Goal: Task Accomplishment & Management: Manage account settings

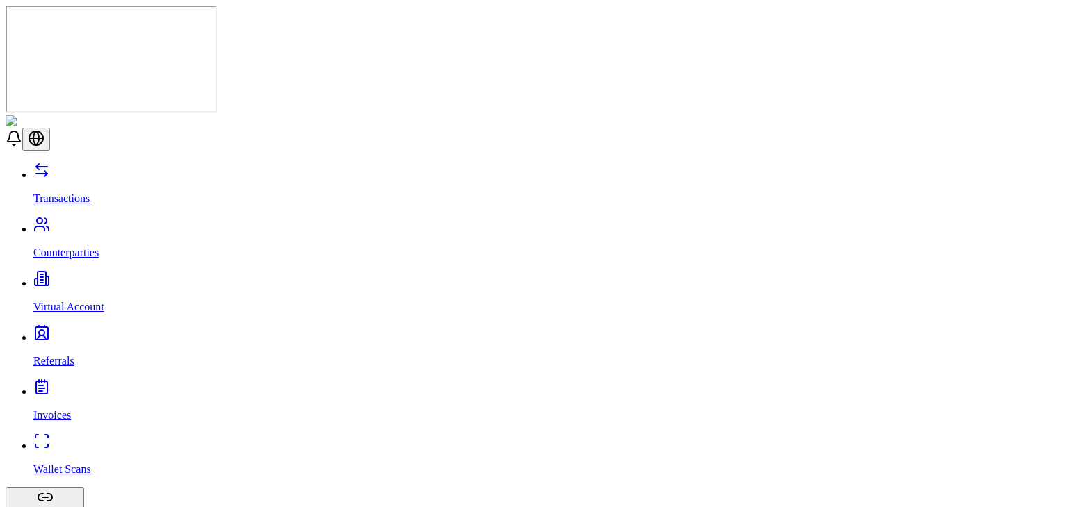
scroll to position [521, 0]
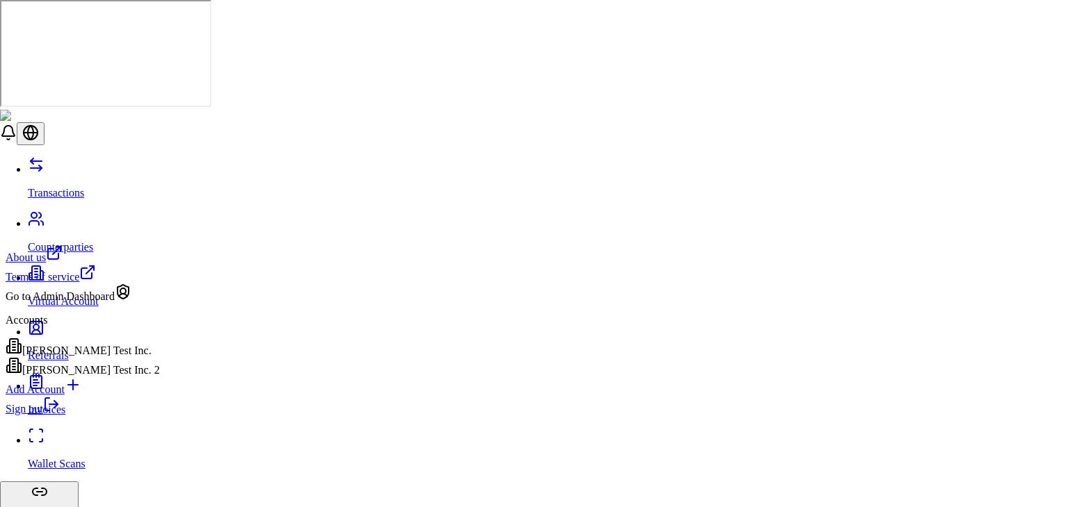
click at [60, 415] on link "Sign out" at bounding box center [33, 409] width 54 height 12
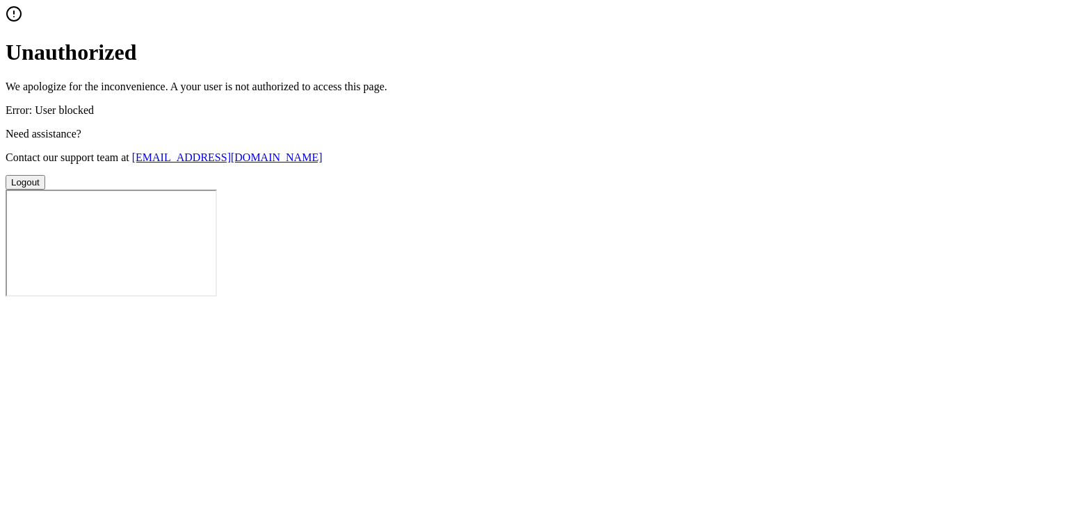
click at [45, 190] on button "Logout" at bounding box center [26, 182] width 40 height 15
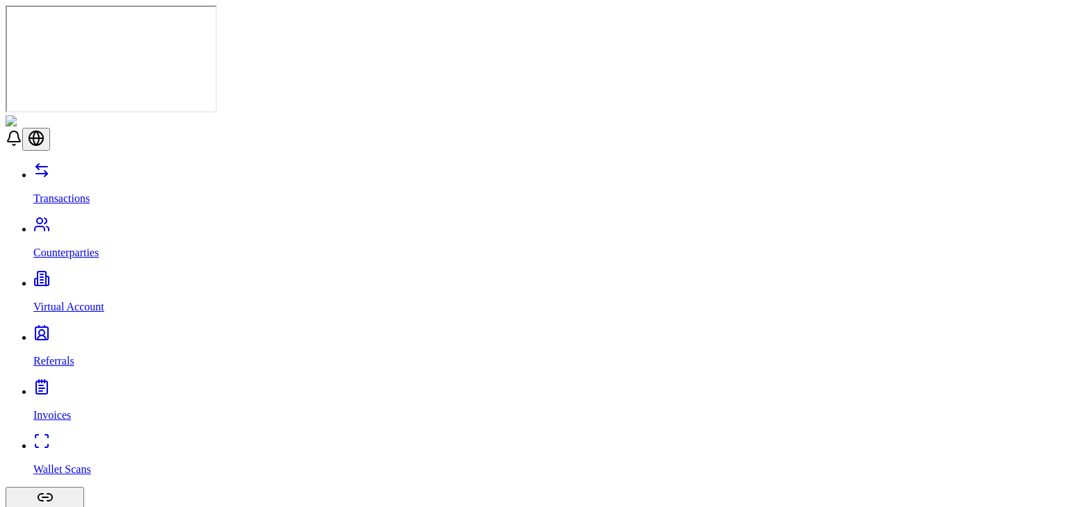
click at [96, 247] on p "Counterparties" at bounding box center [547, 253] width 1029 height 13
click at [67, 332] on link "Referrals" at bounding box center [547, 350] width 1029 height 36
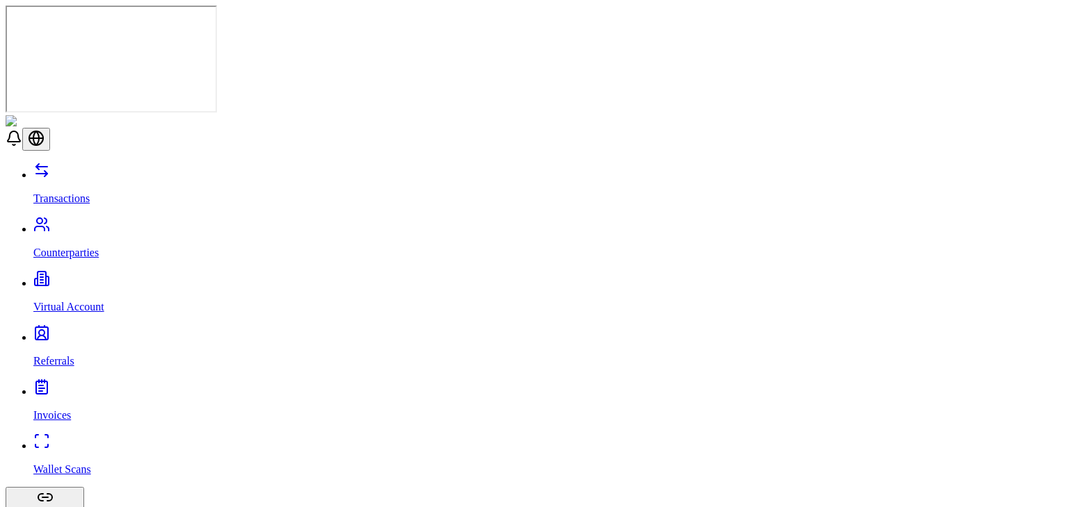
click at [86, 301] on p "Virtual Account" at bounding box center [547, 307] width 1029 height 13
click at [72, 332] on link "Referrals" at bounding box center [547, 350] width 1029 height 36
click at [75, 386] on link "Invoices" at bounding box center [547, 404] width 1029 height 36
click at [117, 332] on link "Referrals" at bounding box center [547, 350] width 1029 height 36
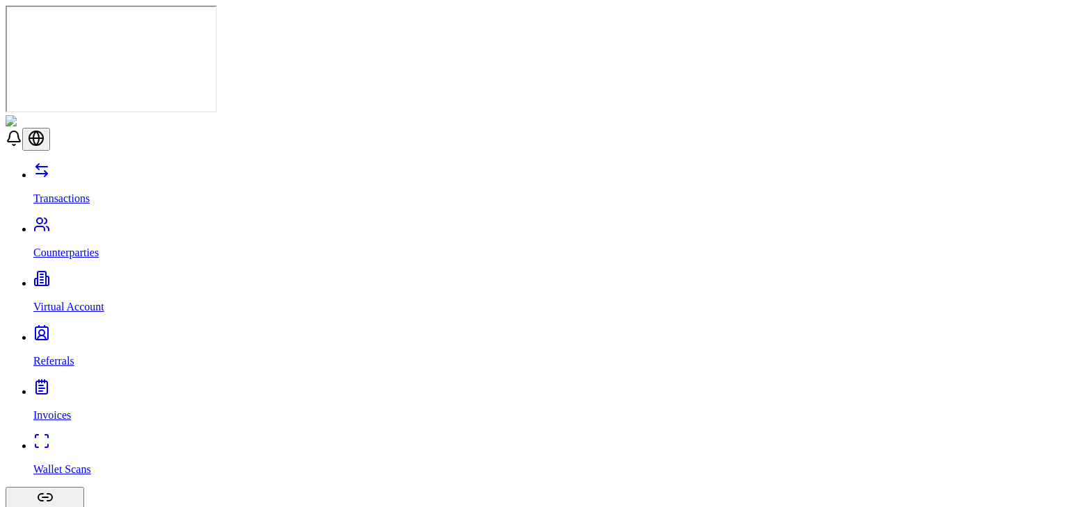
scroll to position [109, 0]
click at [115, 169] on link "Transactions" at bounding box center [547, 187] width 1029 height 36
click at [47, 247] on p "Counterparties" at bounding box center [547, 253] width 1029 height 13
click at [96, 301] on p "Virtual Account" at bounding box center [547, 307] width 1029 height 13
click at [80, 332] on link "Referrals" at bounding box center [547, 350] width 1029 height 36
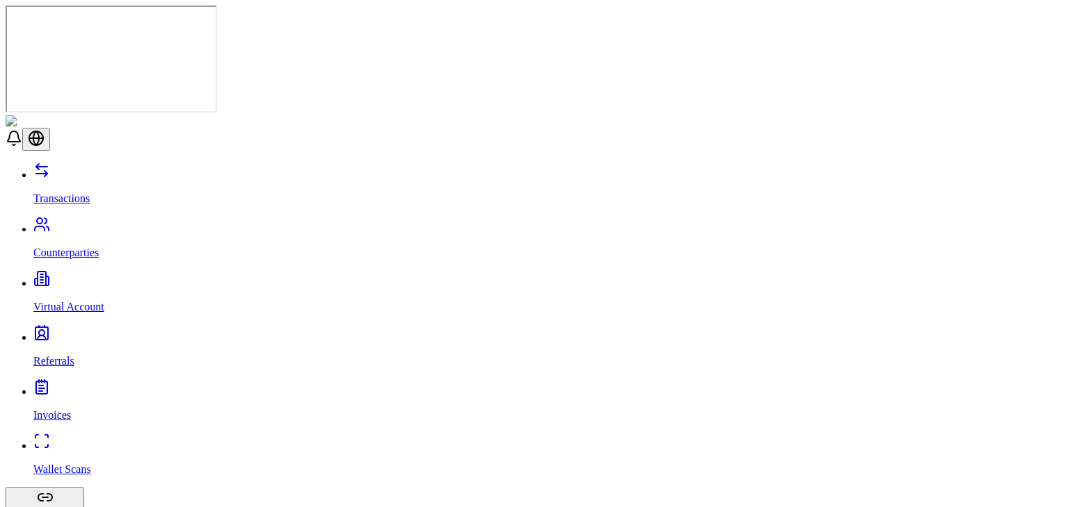
click at [62, 440] on link "Wallet Scans" at bounding box center [547, 458] width 1029 height 36
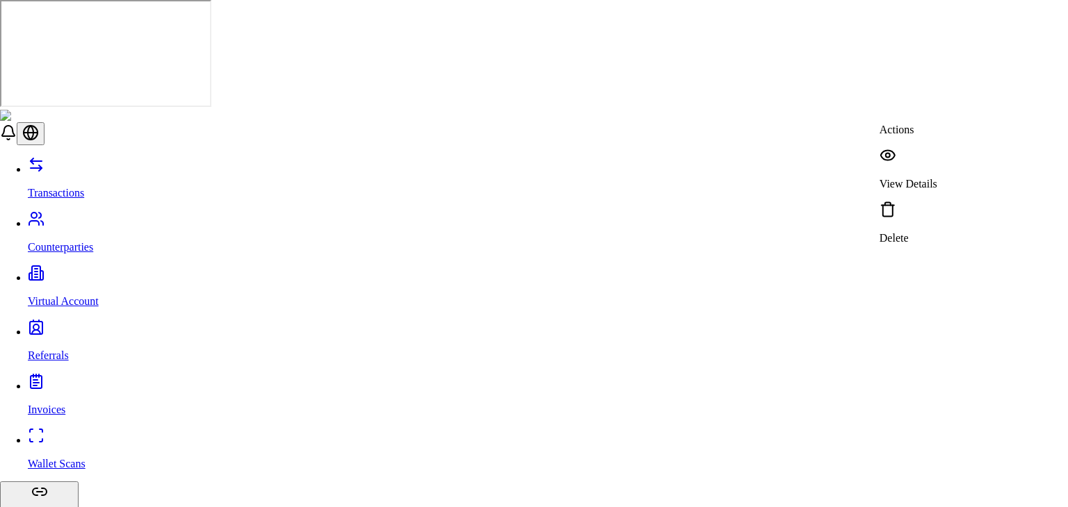
click at [932, 178] on p "View Details" at bounding box center [908, 184] width 58 height 13
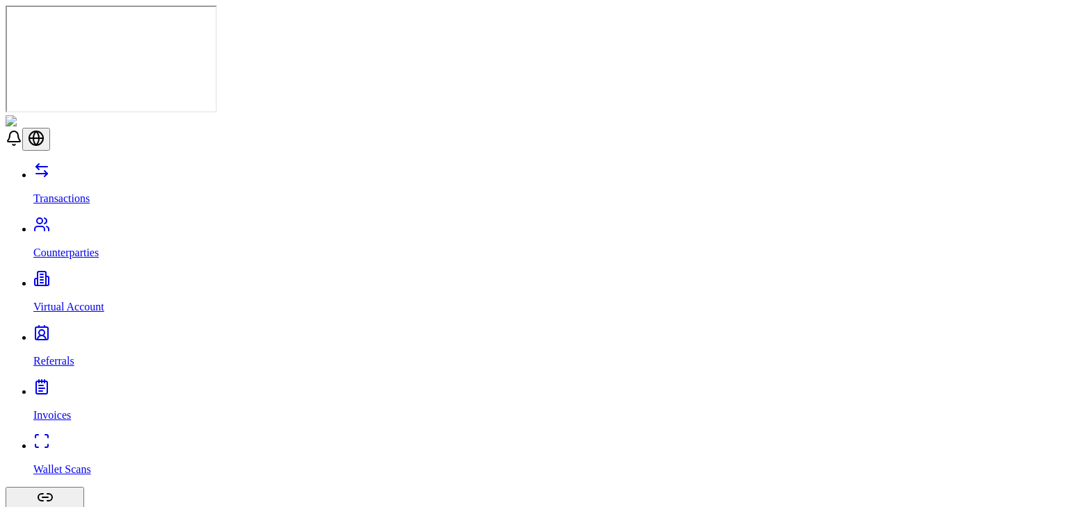
scroll to position [203, 0]
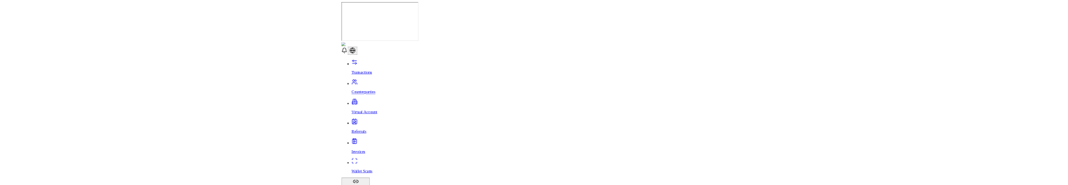
scroll to position [0, 0]
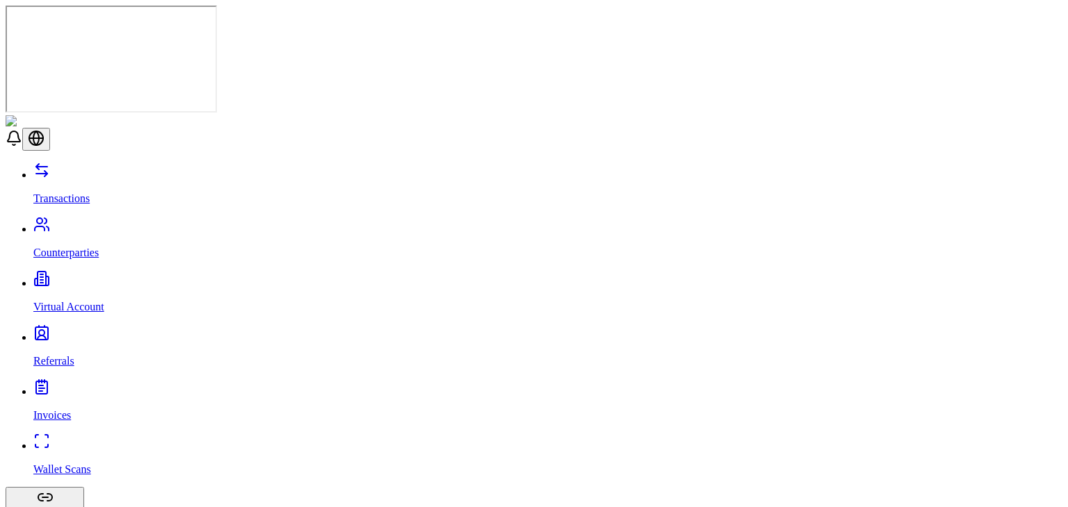
click at [109, 332] on link "Referrals" at bounding box center [547, 350] width 1029 height 36
click at [93, 386] on link "Invoices" at bounding box center [547, 404] width 1029 height 36
click at [103, 332] on link "Referrals" at bounding box center [547, 350] width 1029 height 36
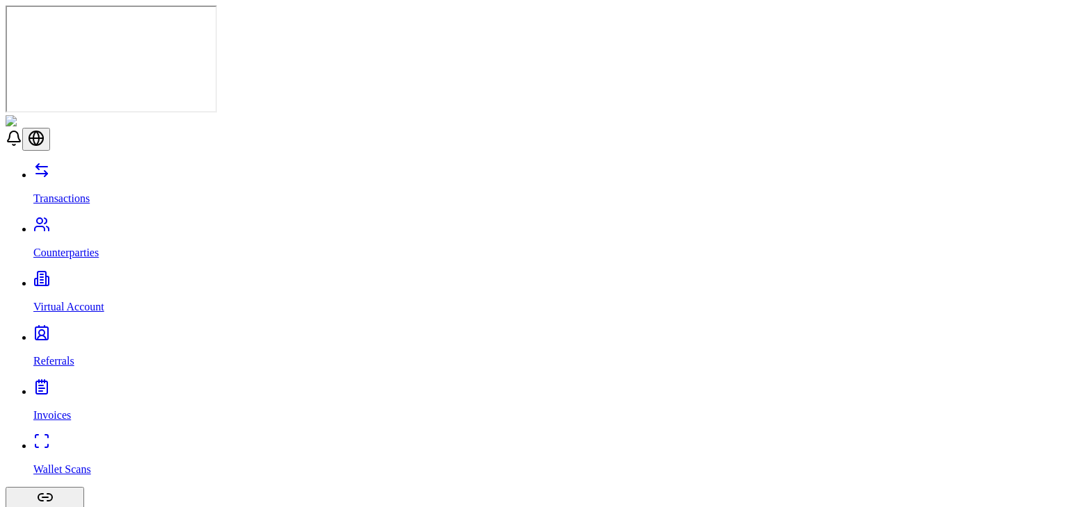
click at [86, 169] on link "Transactions" at bounding box center [547, 187] width 1029 height 36
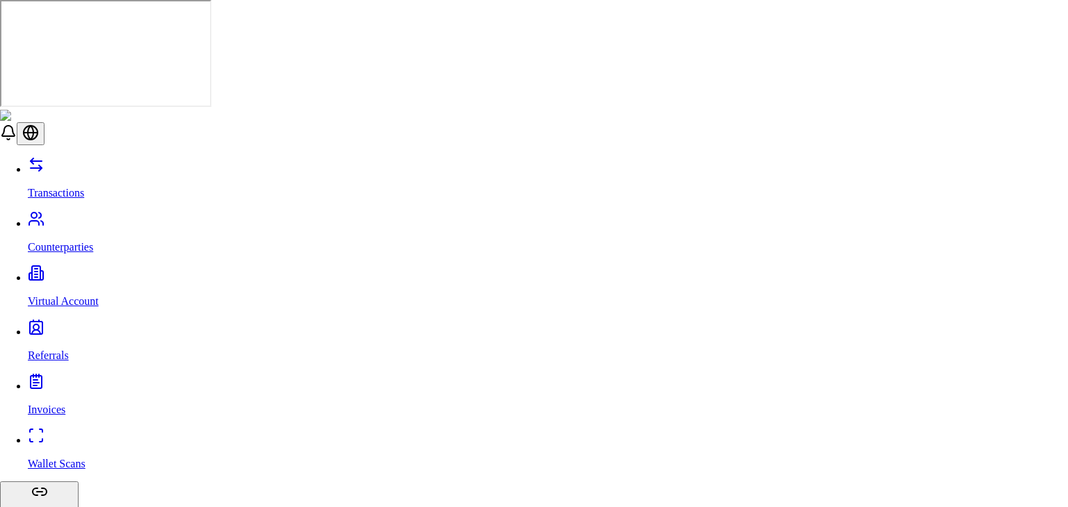
type input "**"
select select "***"
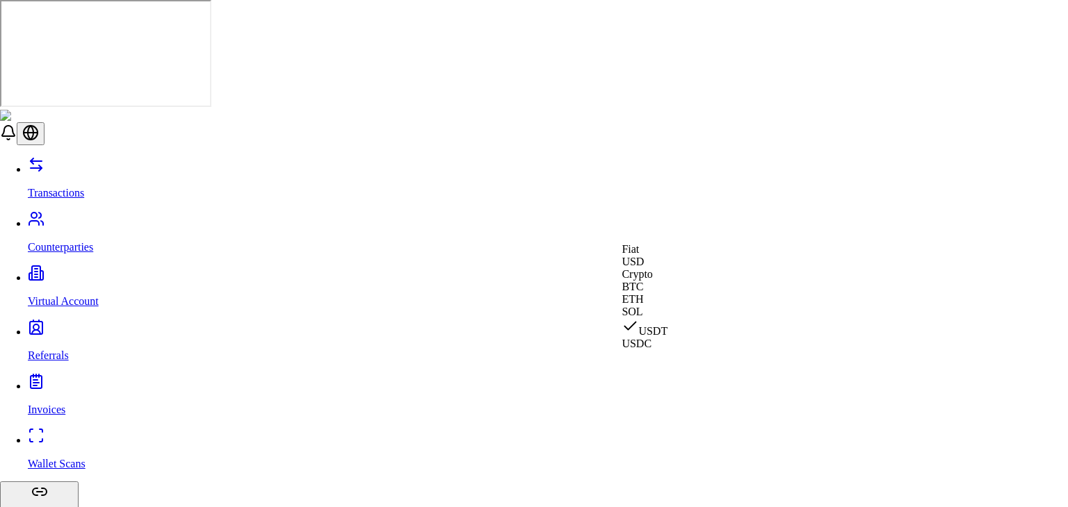
select select "****"
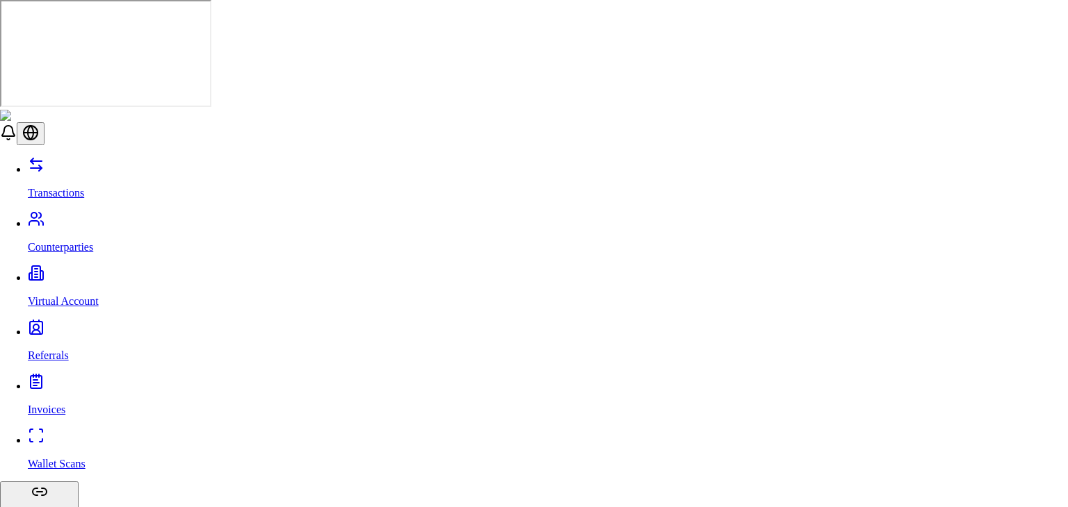
drag, startPoint x: 475, startPoint y: 159, endPoint x: 450, endPoint y: 184, distance: 35.9
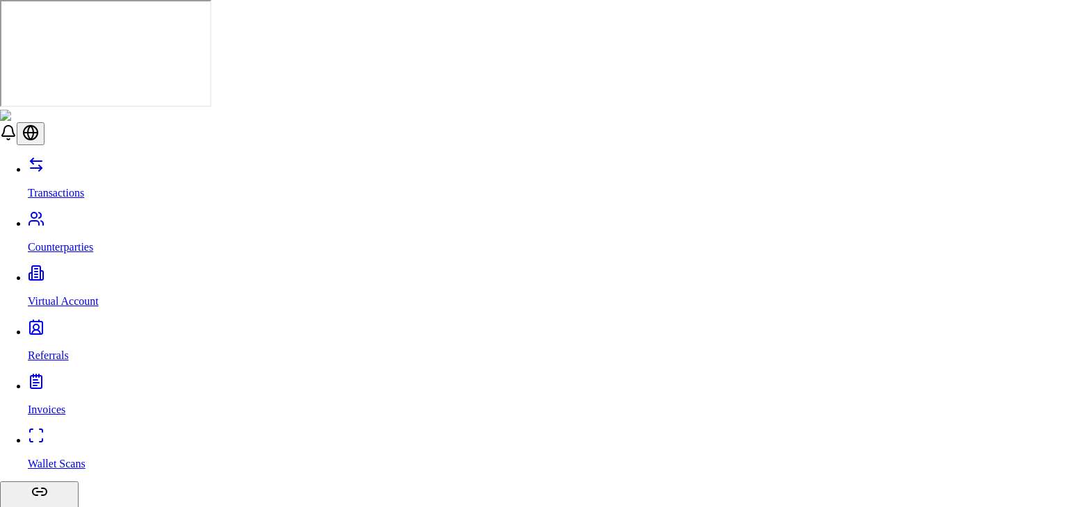
select select "********"
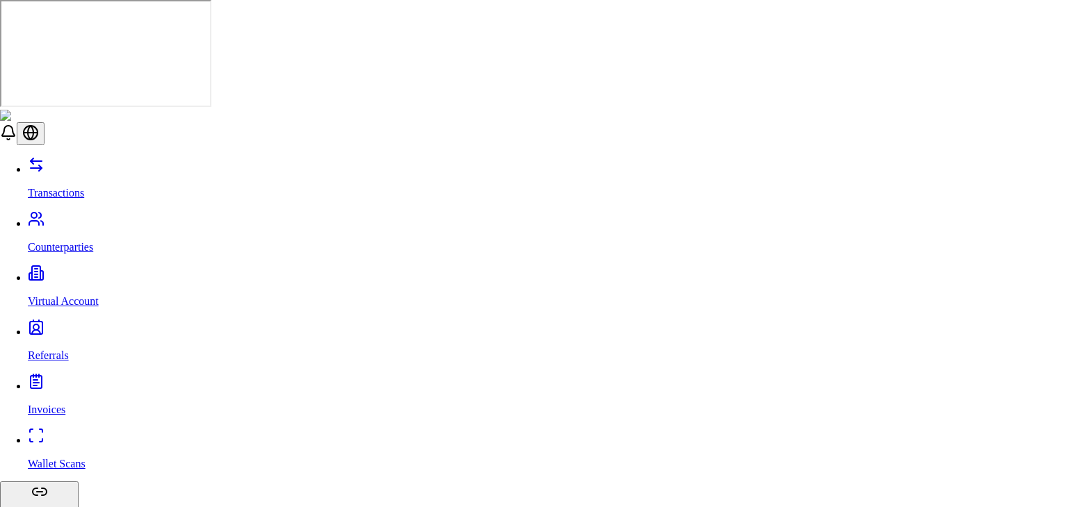
select select "*******"
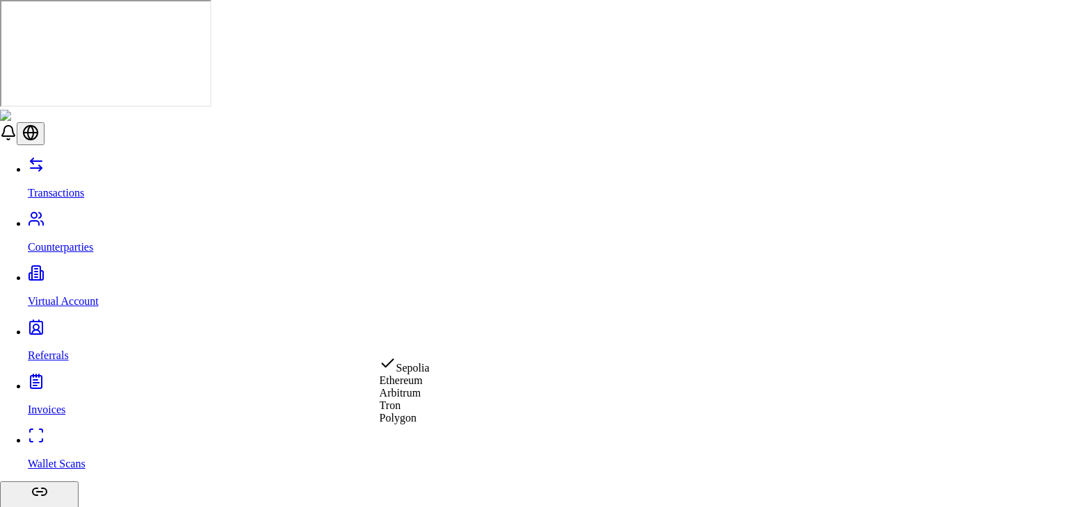
select select "*******"
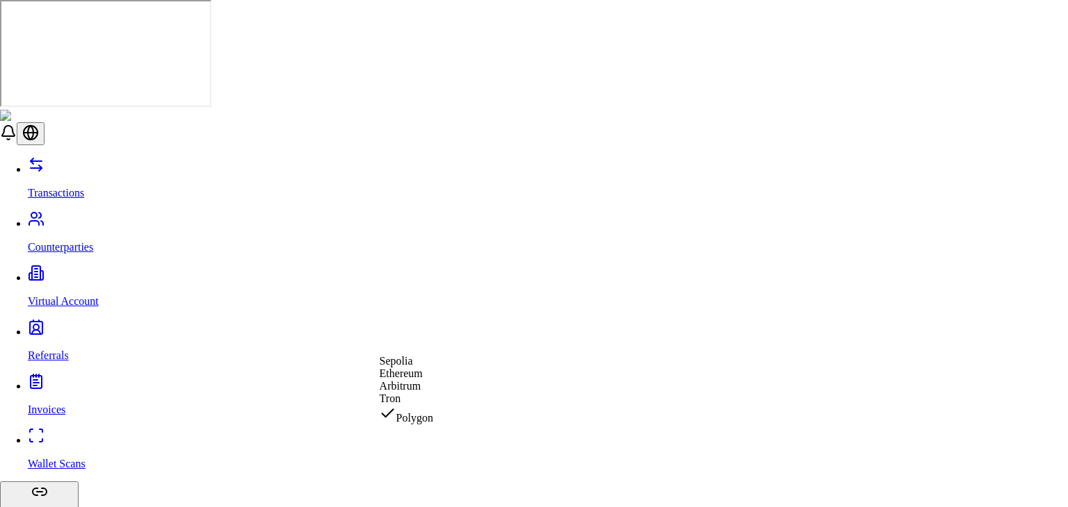
select select "********"
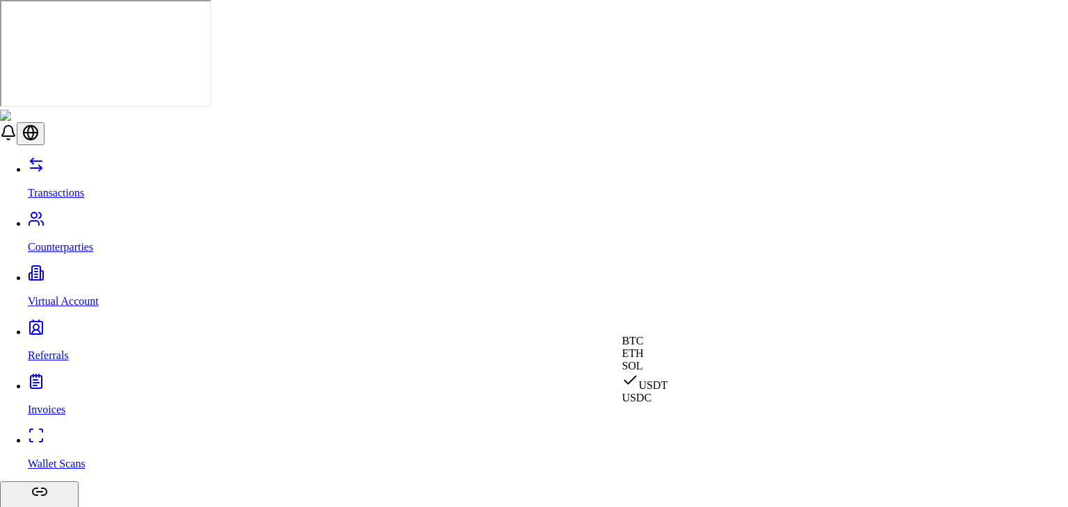
select select "****"
select select "*******"
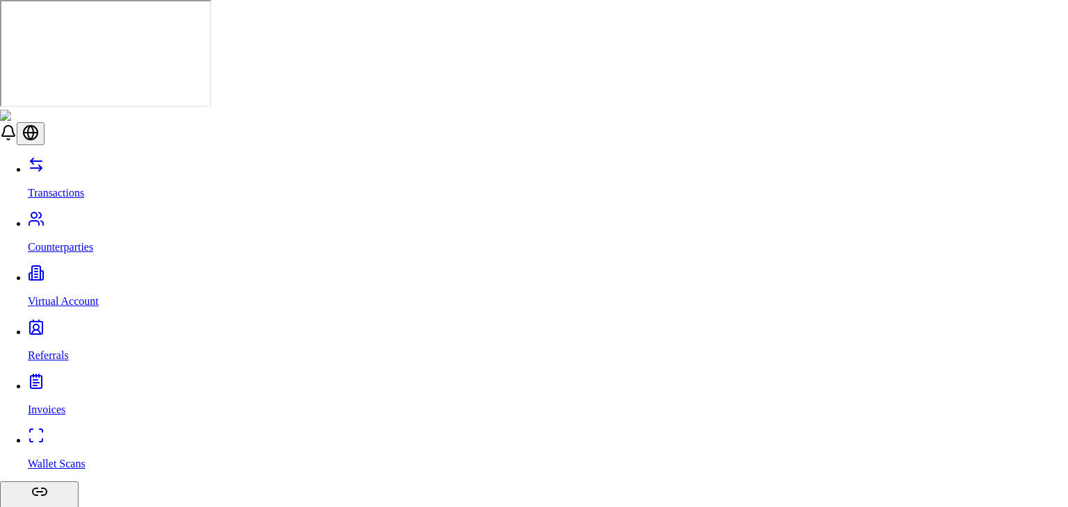
select select "***"
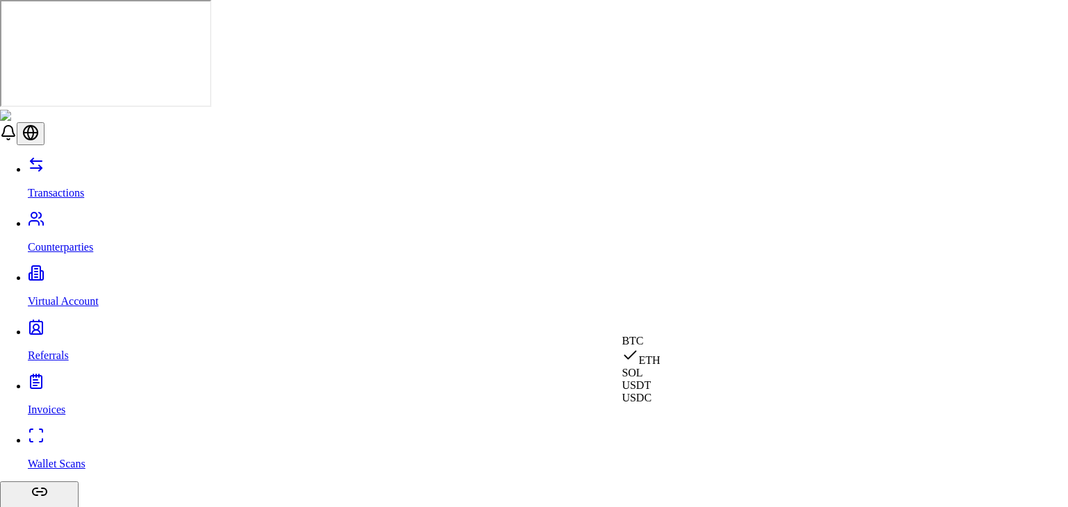
select select "***"
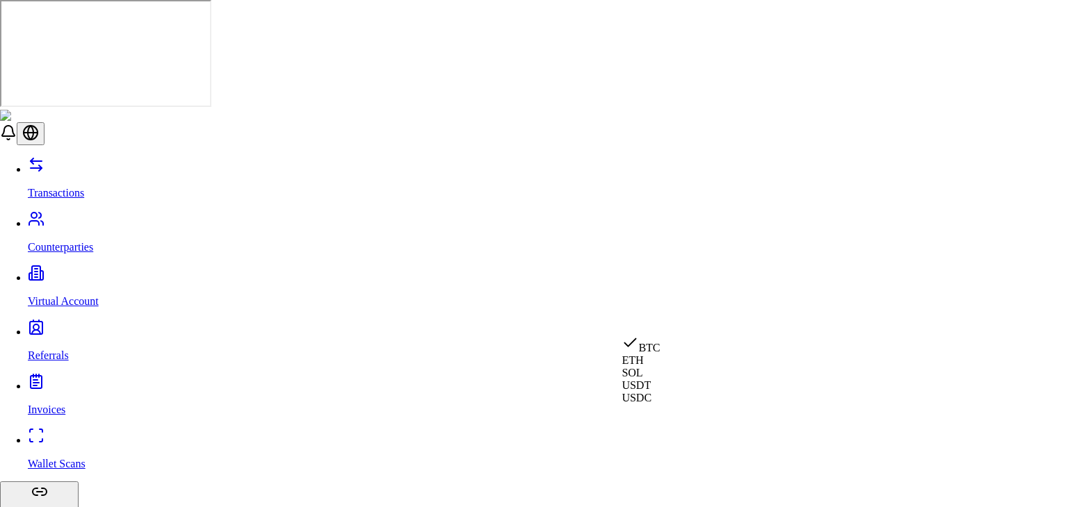
select select "****"
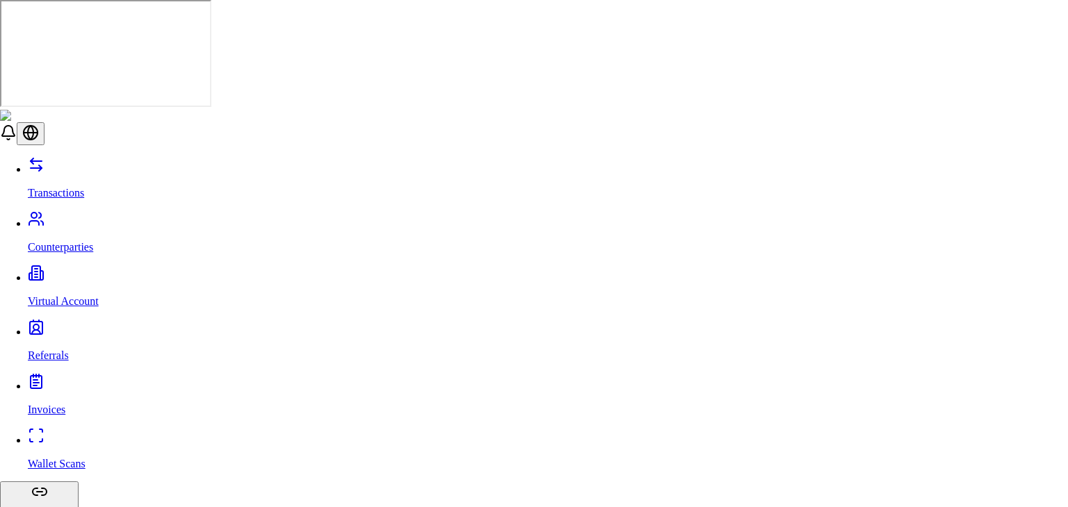
select select "****"
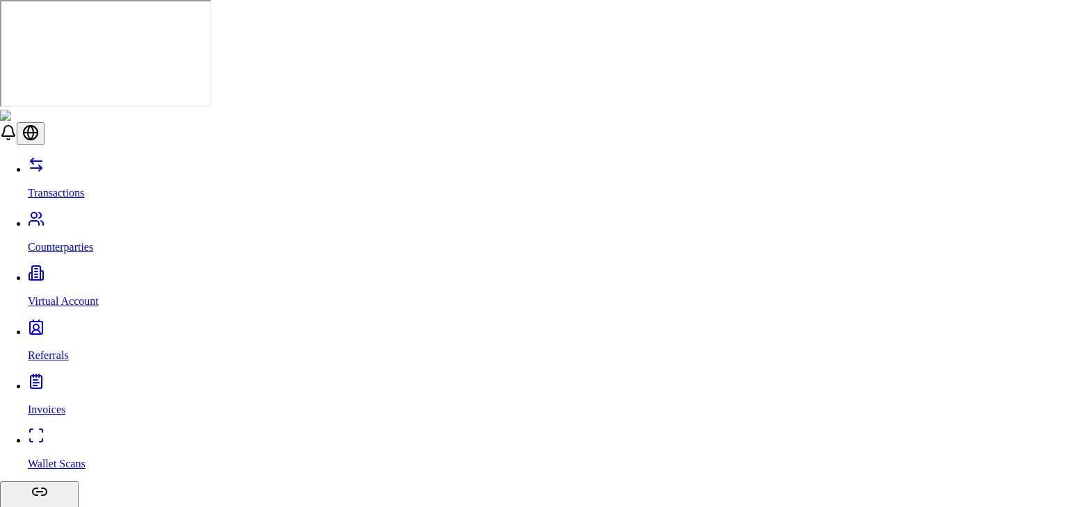
select select "****"
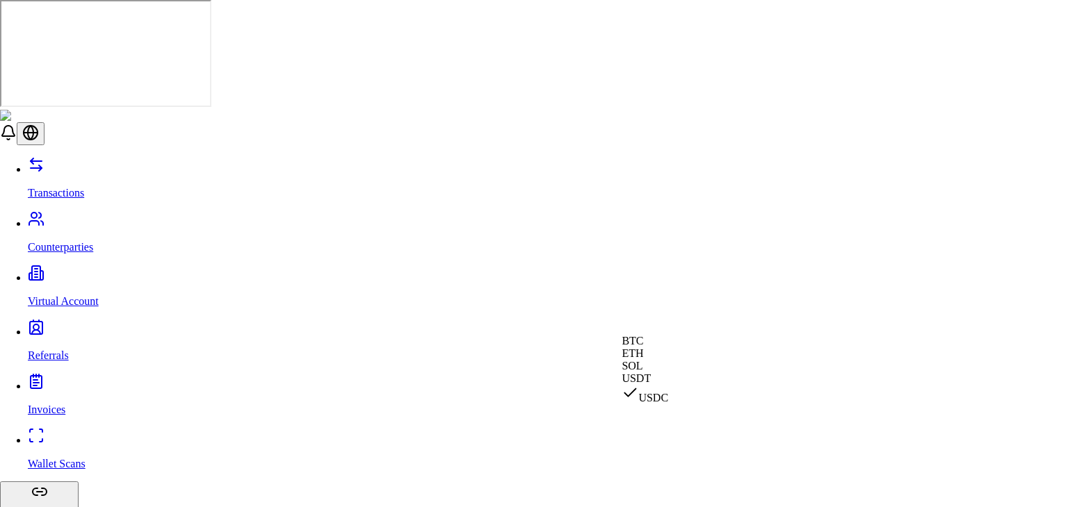
select select "****"
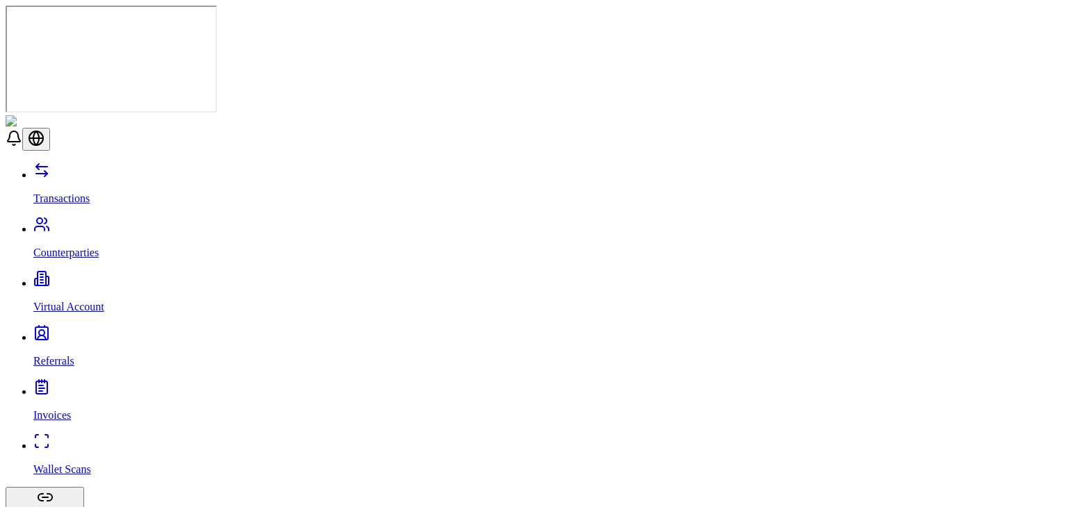
scroll to position [3, 0]
click at [147, 223] on link "Counterparties" at bounding box center [547, 241] width 1029 height 36
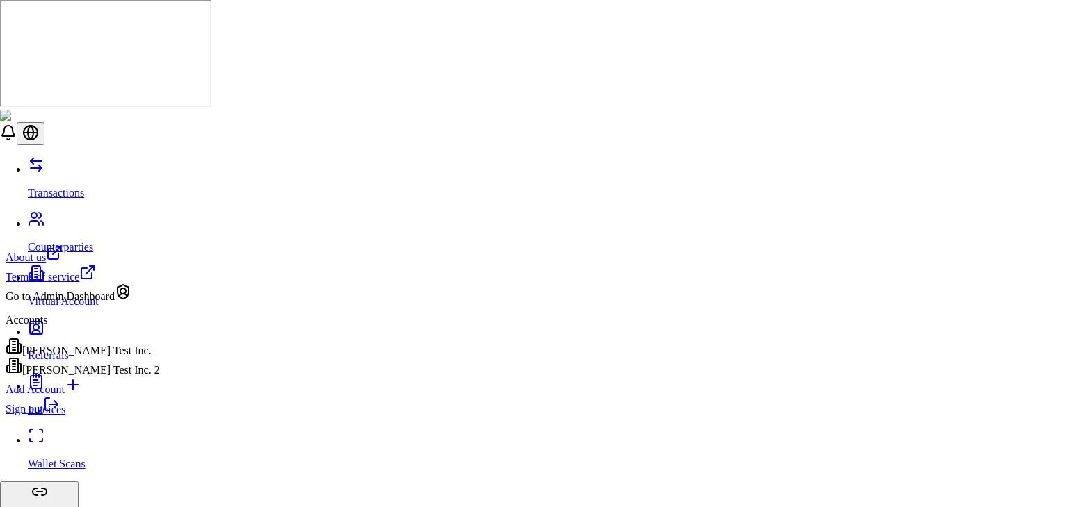
click at [94, 303] on div "Go to Admin Dashboard" at bounding box center [83, 293] width 154 height 19
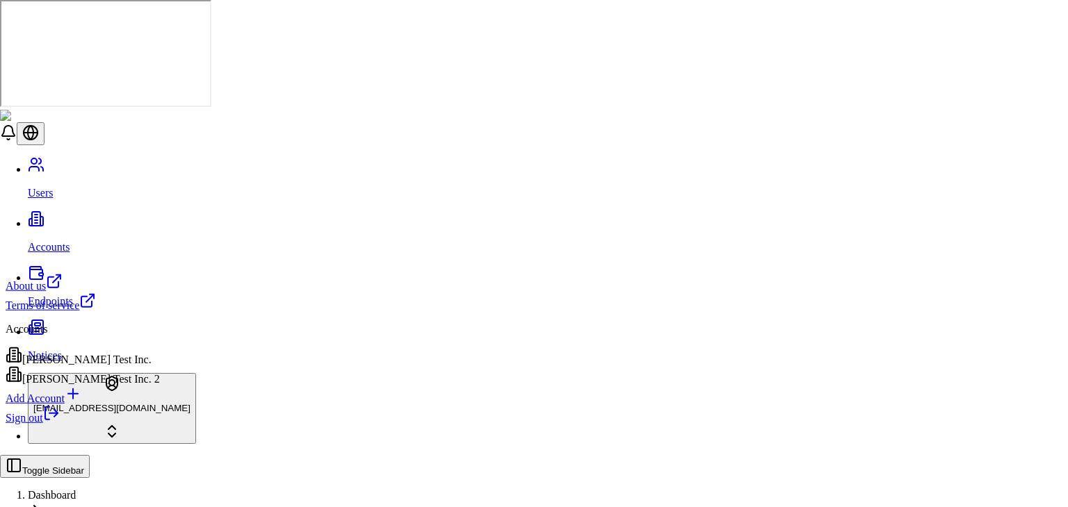
click at [170, 473] on html "Users Accounts Endpoints Notices stagingbrandon@gmail.com Toggle Sidebar Dashbo…" at bounding box center [534, 472] width 1068 height 945
click at [98, 360] on div "[PERSON_NAME] Test Inc." at bounding box center [83, 356] width 154 height 19
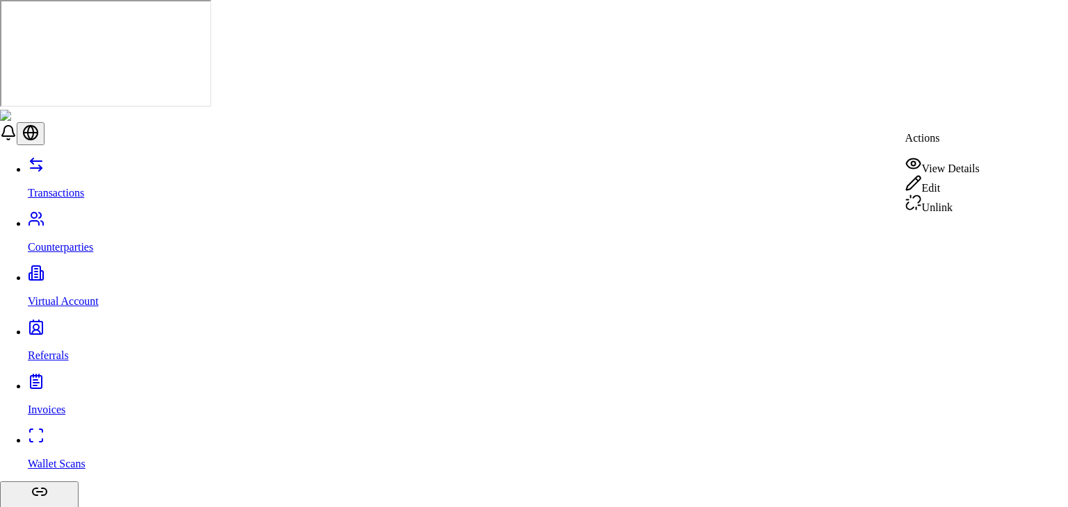
click at [960, 209] on div "Unlink" at bounding box center [942, 204] width 74 height 19
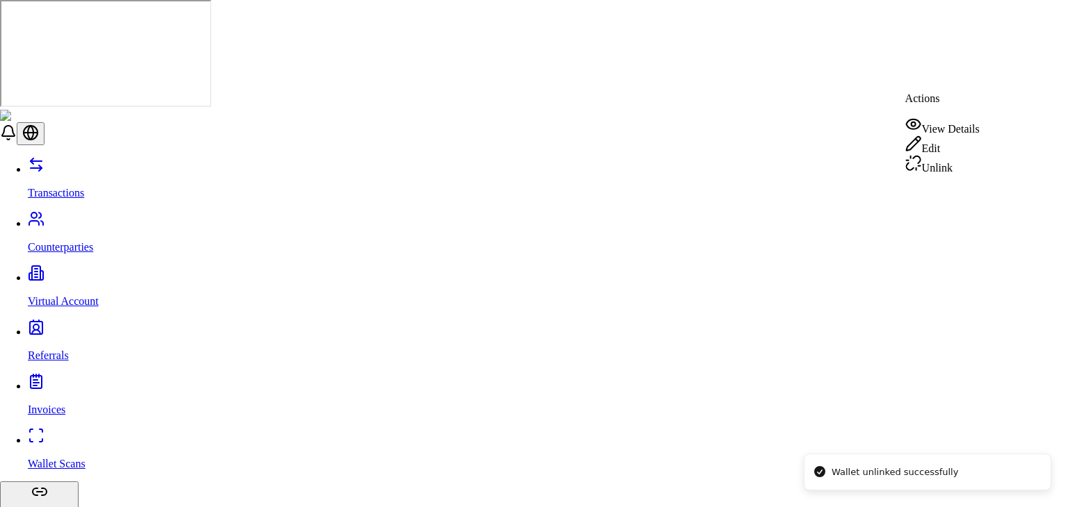
click at [958, 173] on div "Unlink" at bounding box center [942, 164] width 74 height 19
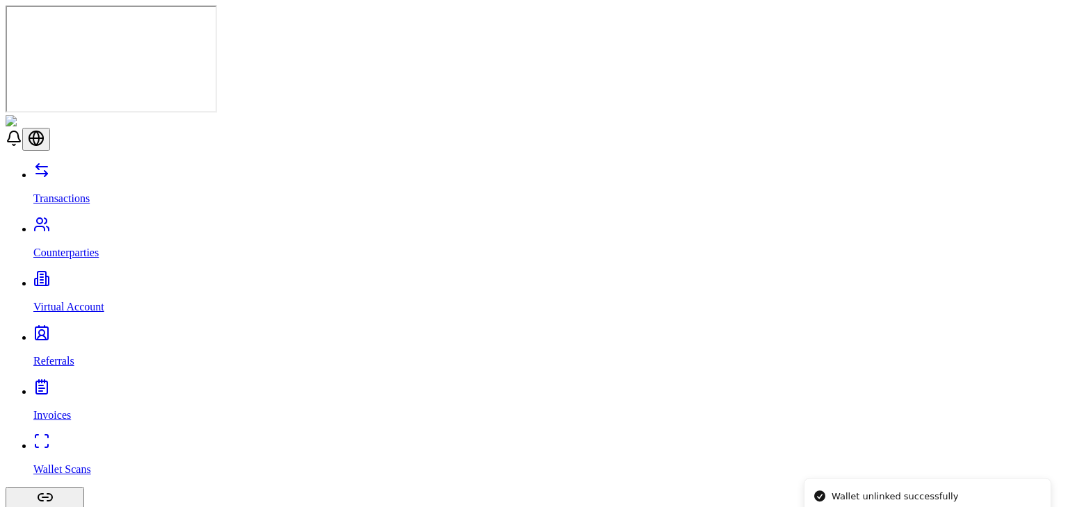
drag, startPoint x: 907, startPoint y: 467, endPoint x: 921, endPoint y: 506, distance: 41.3
click at [921, 504] on div "Wallet unlinked successfully" at bounding box center [894, 497] width 127 height 14
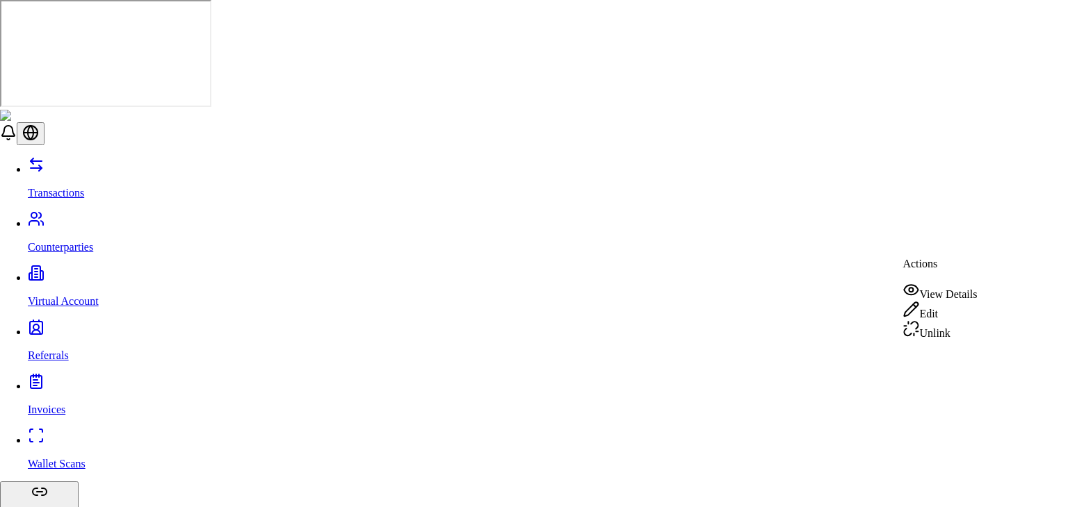
click at [975, 333] on div "Unlink" at bounding box center [939, 329] width 74 height 19
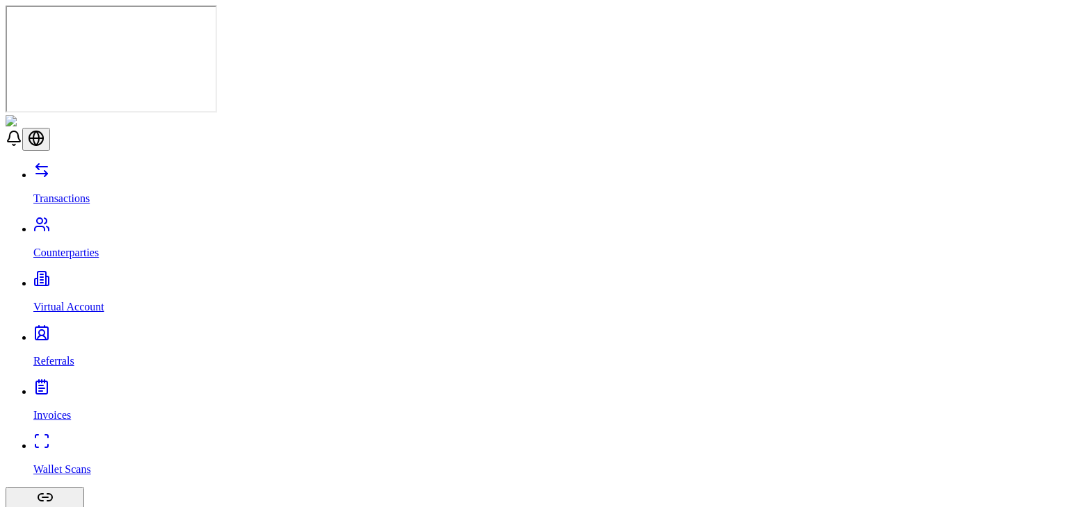
scroll to position [0, 0]
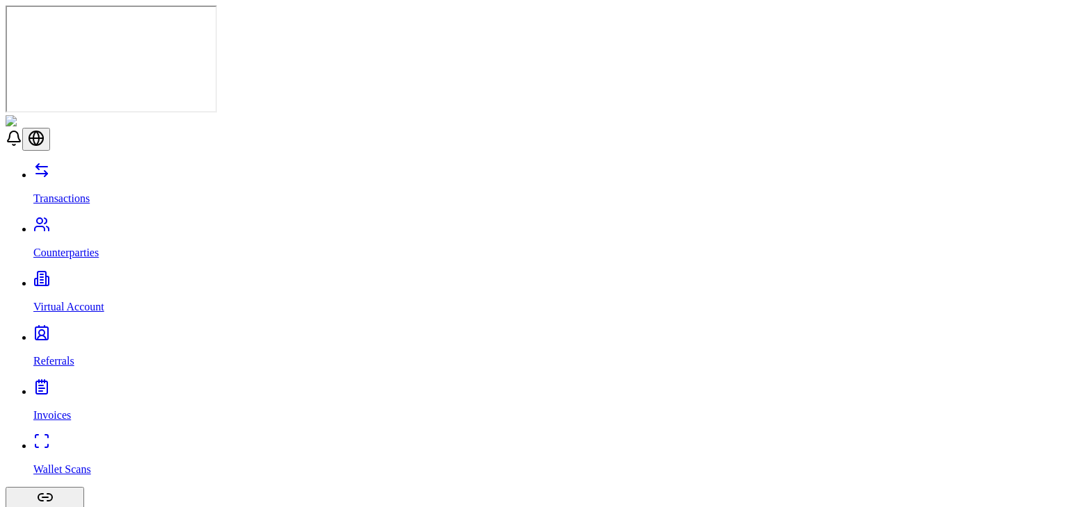
click at [106, 169] on link "Transactions" at bounding box center [547, 187] width 1029 height 36
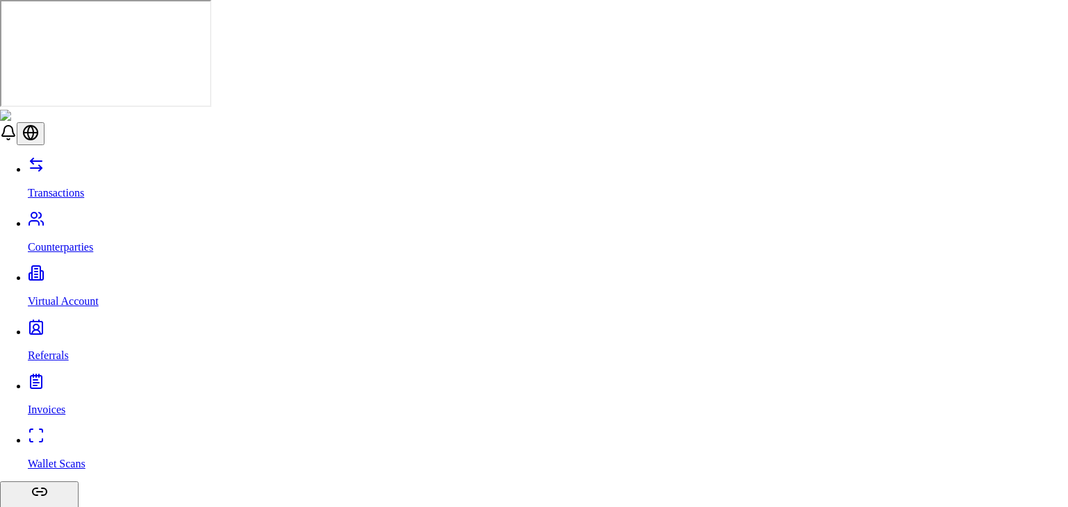
drag, startPoint x: 462, startPoint y: 210, endPoint x: 416, endPoint y: 223, distance: 47.7
type input "**"
type input "*****"
type input "**"
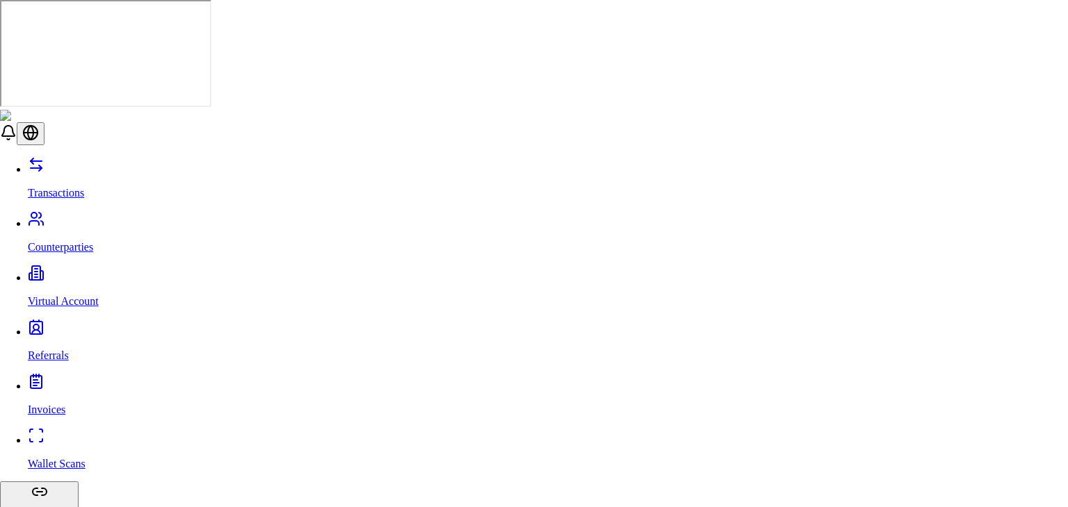
click at [951, 281] on p "Submitted Invoice" at bounding box center [930, 287] width 82 height 13
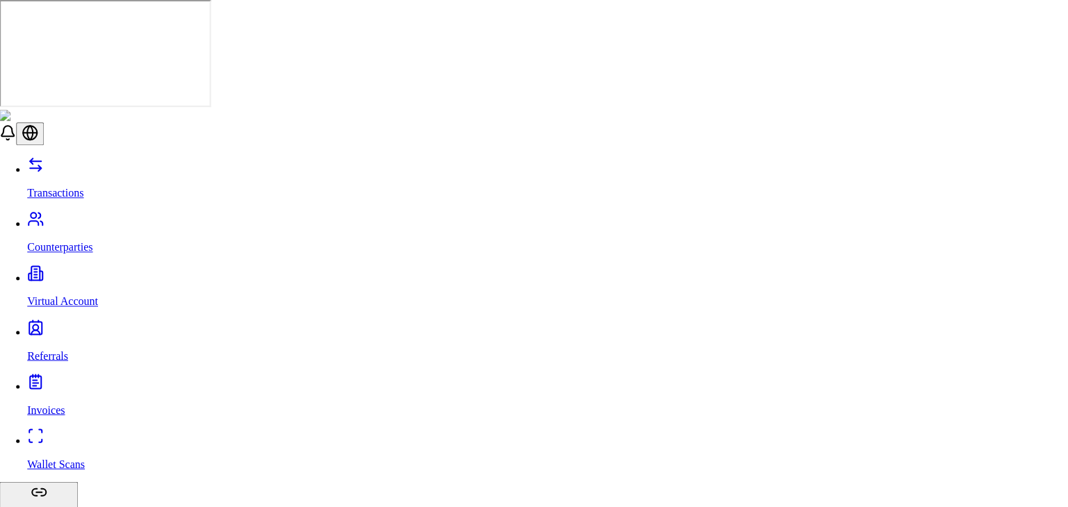
scroll to position [0, 0]
click at [948, 250] on div "Submitted Invoice" at bounding box center [930, 271] width 82 height 43
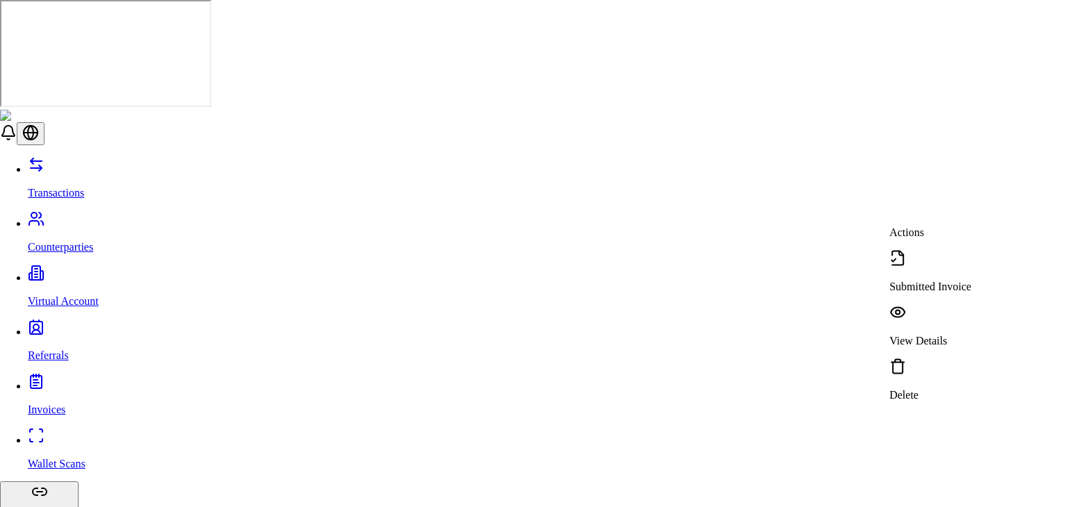
click at [934, 250] on div "Submitted Invoice" at bounding box center [930, 271] width 82 height 43
click at [948, 335] on p "View Details" at bounding box center [930, 341] width 82 height 13
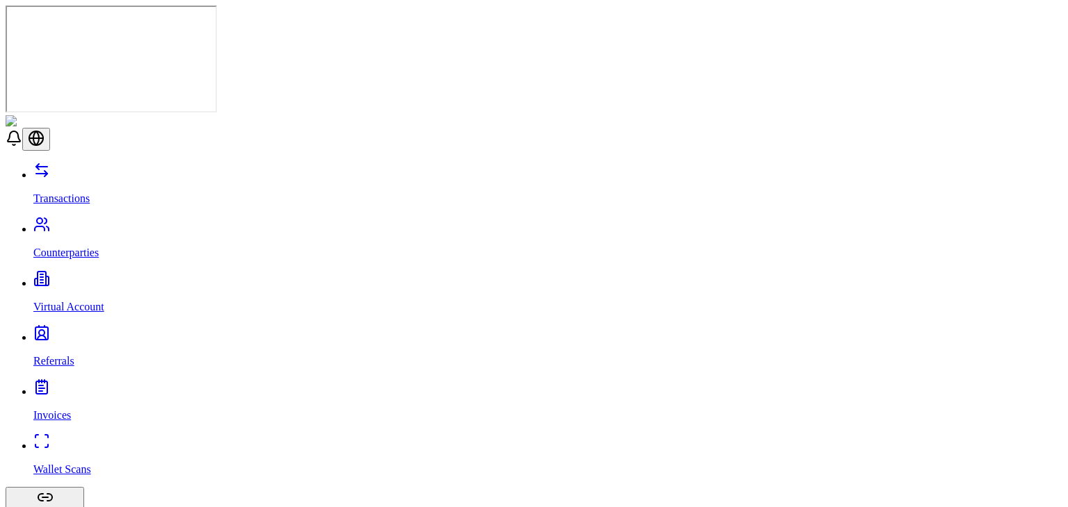
scroll to position [61, 0]
click at [103, 247] on p "Counterparties" at bounding box center [547, 253] width 1029 height 13
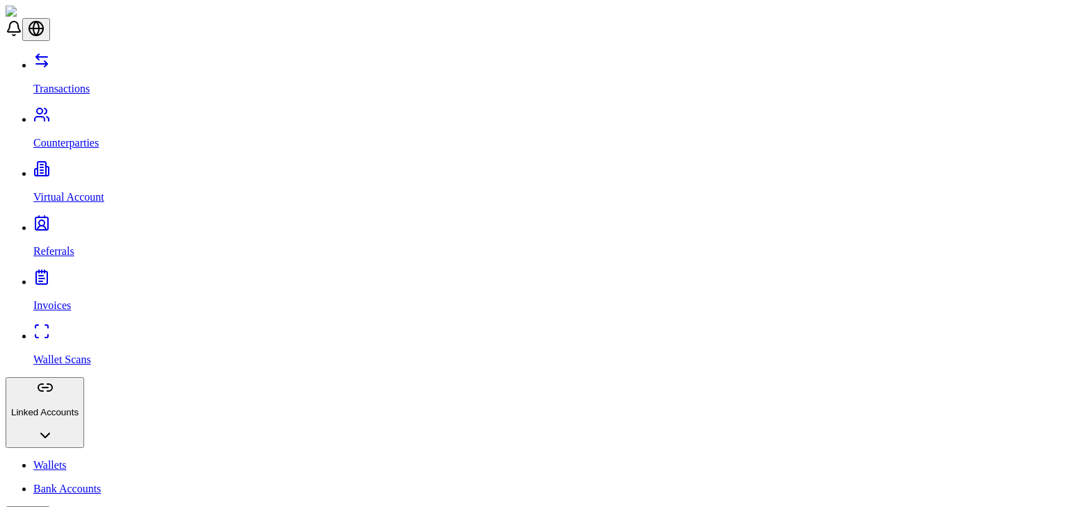
click at [87, 137] on p "Counterparties" at bounding box center [547, 143] width 1029 height 13
click at [91, 134] on div "Transactions Counterparties Virtual Account Referrals Invoices Wallet Scans Lin…" at bounding box center [534, 365] width 1057 height 626
click at [89, 168] on link "Virtual Account" at bounding box center [547, 186] width 1029 height 36
click at [97, 113] on link "Counterparties" at bounding box center [547, 131] width 1029 height 36
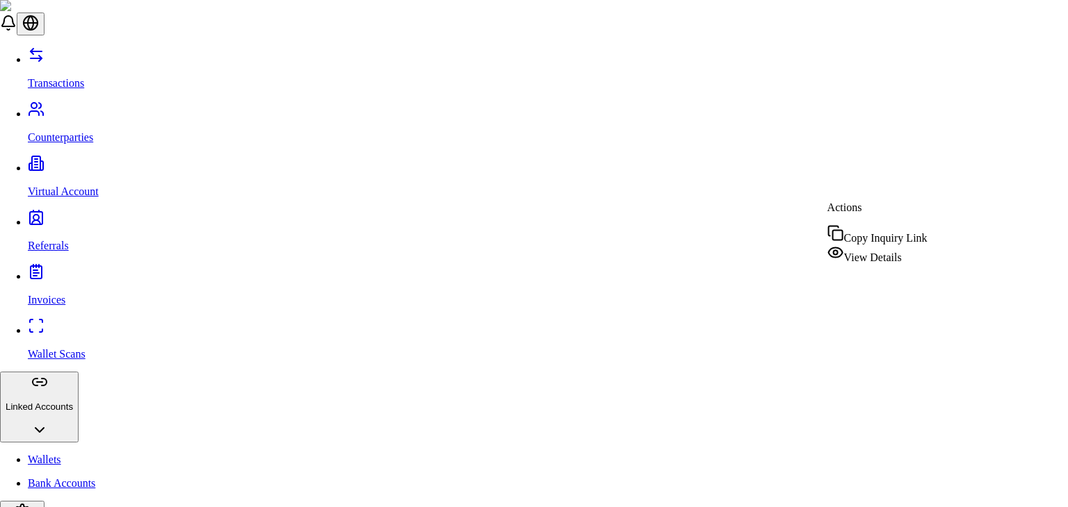
click at [883, 262] on div "View Details" at bounding box center [877, 254] width 100 height 19
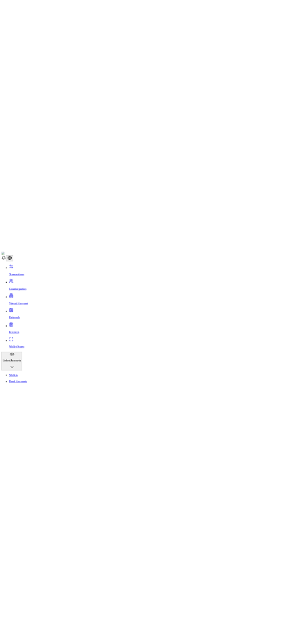
scroll to position [52, 0]
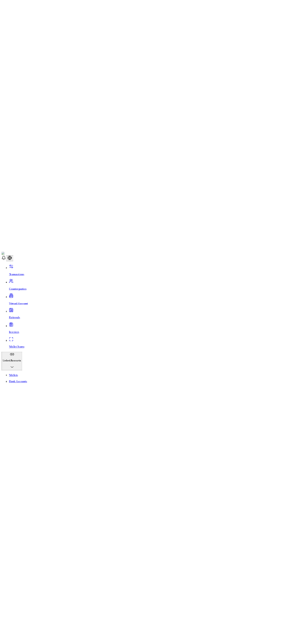
scroll to position [0, 0]
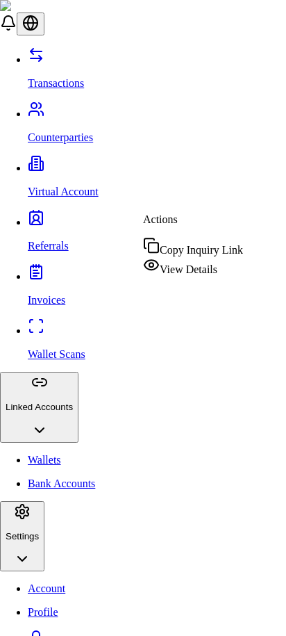
click at [203, 266] on span "View Details" at bounding box center [189, 269] width 58 height 12
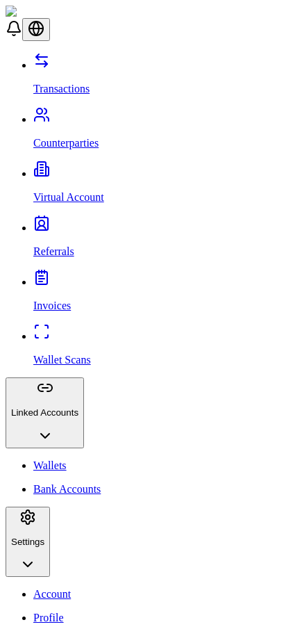
scroll to position [92, 0]
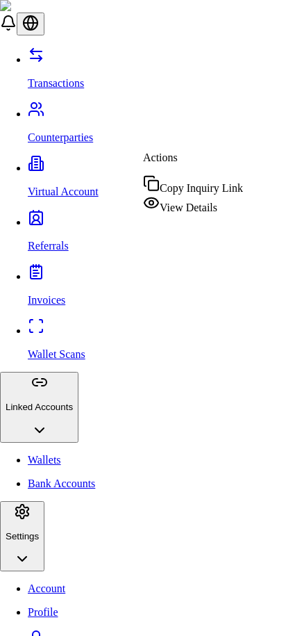
click at [198, 184] on span "Copy Inquiry Link" at bounding box center [201, 188] width 83 height 12
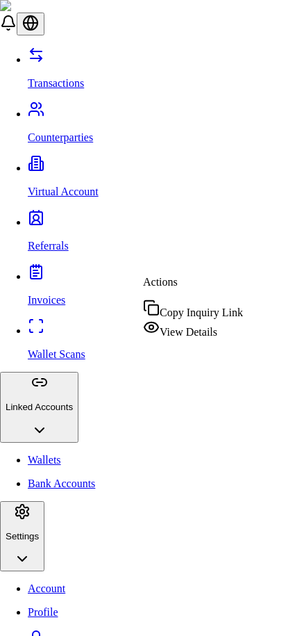
click at [157, 329] on icon at bounding box center [151, 327] width 17 height 17
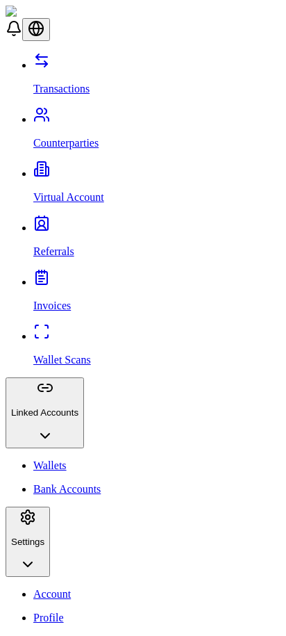
click at [228, 52] on div at bounding box center [143, 52] width 275 height 0
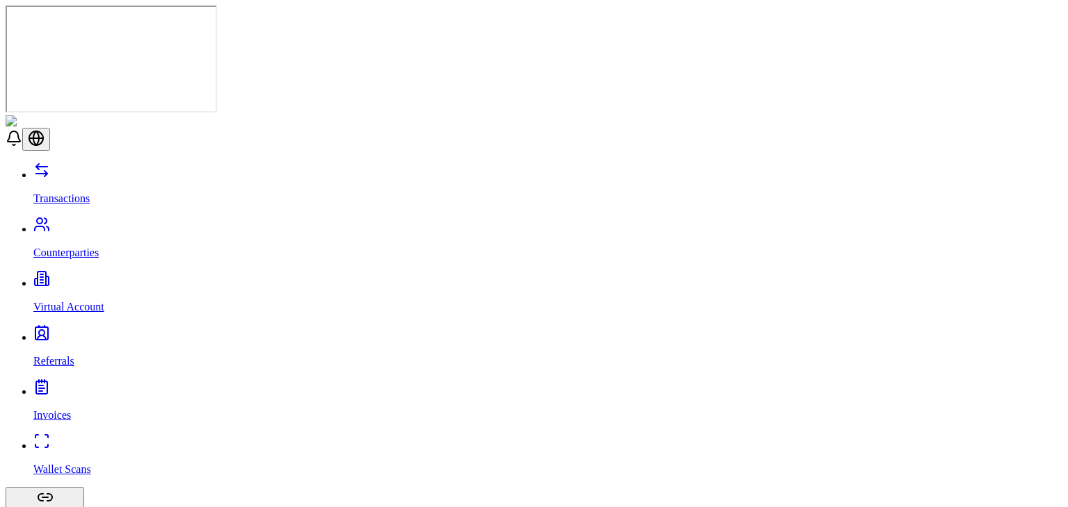
click at [83, 464] on p "Wallet Scans" at bounding box center [547, 470] width 1029 height 13
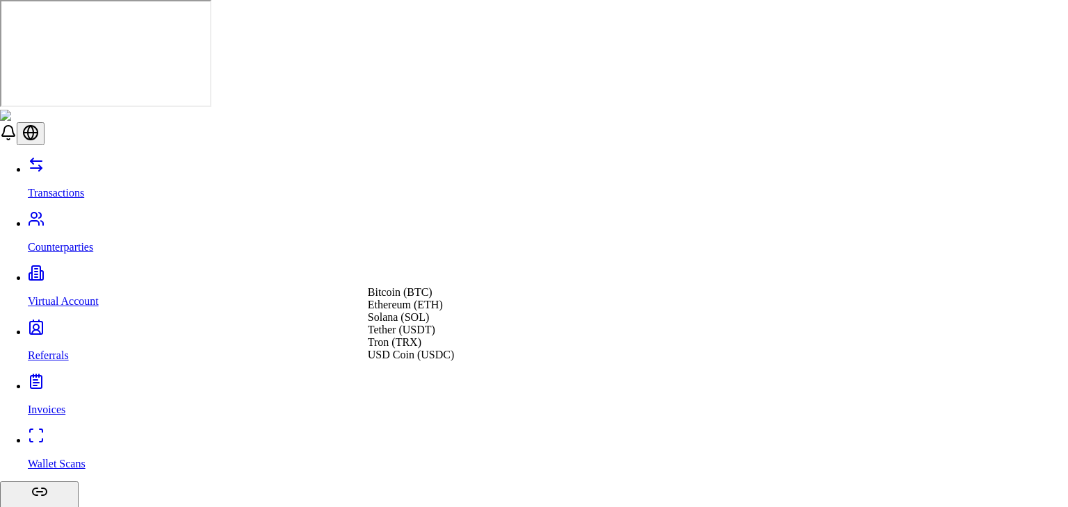
click at [454, 299] on div "Bitcoin (BTC)" at bounding box center [411, 292] width 86 height 13
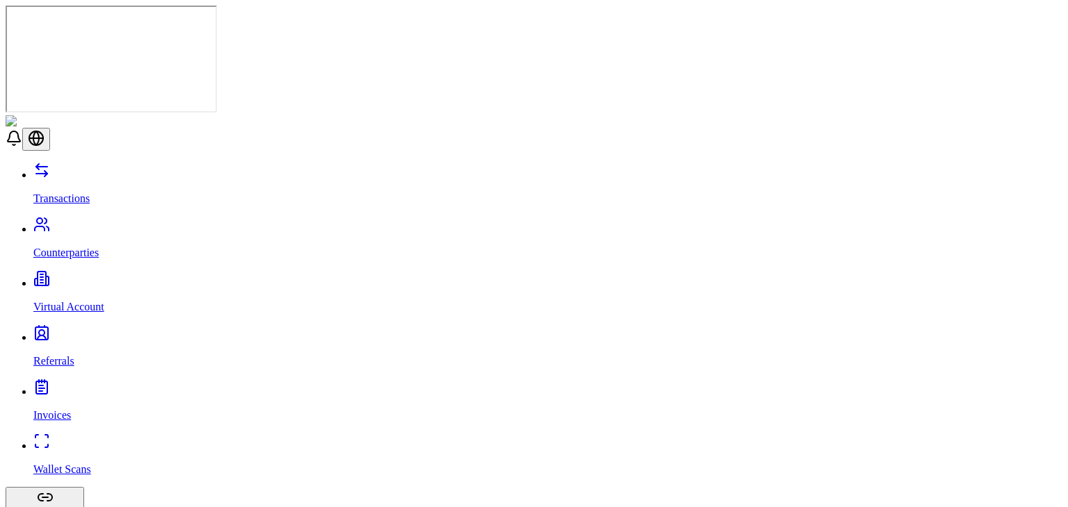
click at [79, 464] on p "Wallet Scans" at bounding box center [547, 470] width 1029 height 13
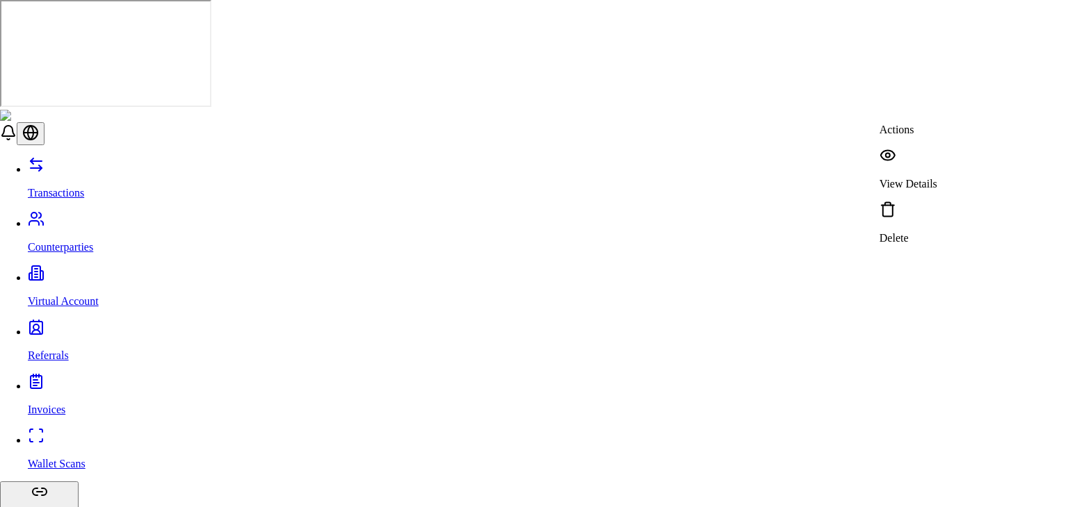
click at [88, 241] on p "Counterparties" at bounding box center [548, 247] width 1040 height 13
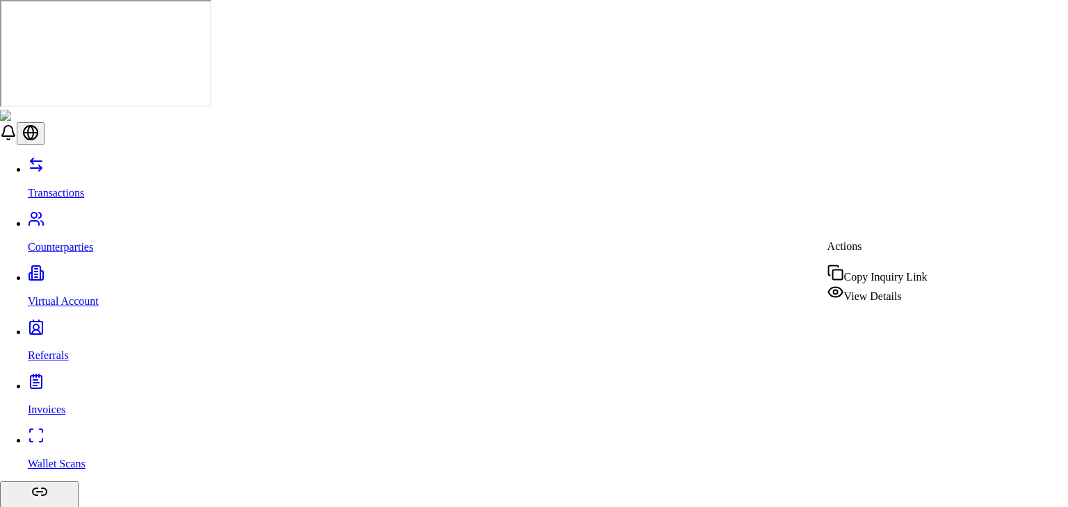
click at [850, 290] on div "View Details" at bounding box center [877, 293] width 100 height 19
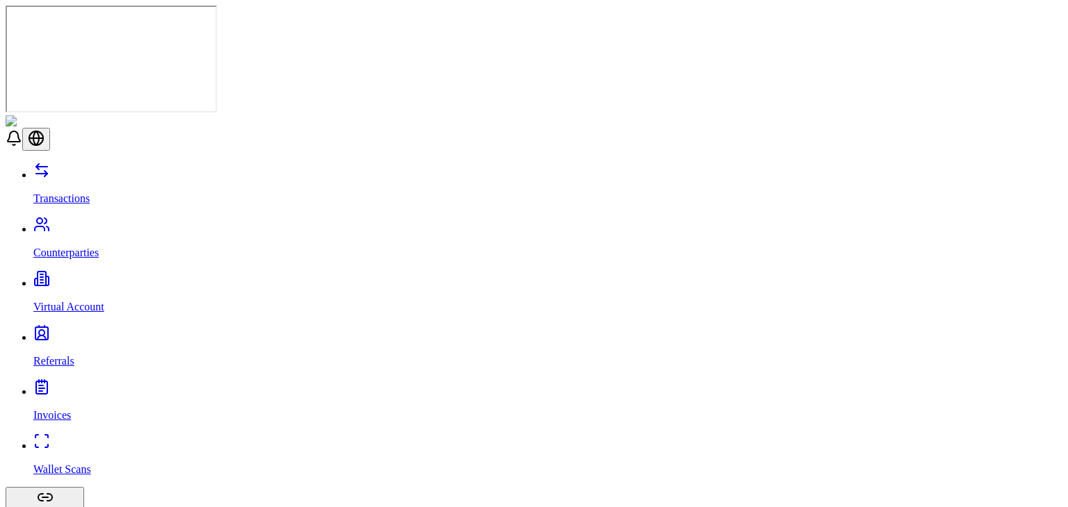
scroll to position [95, 0]
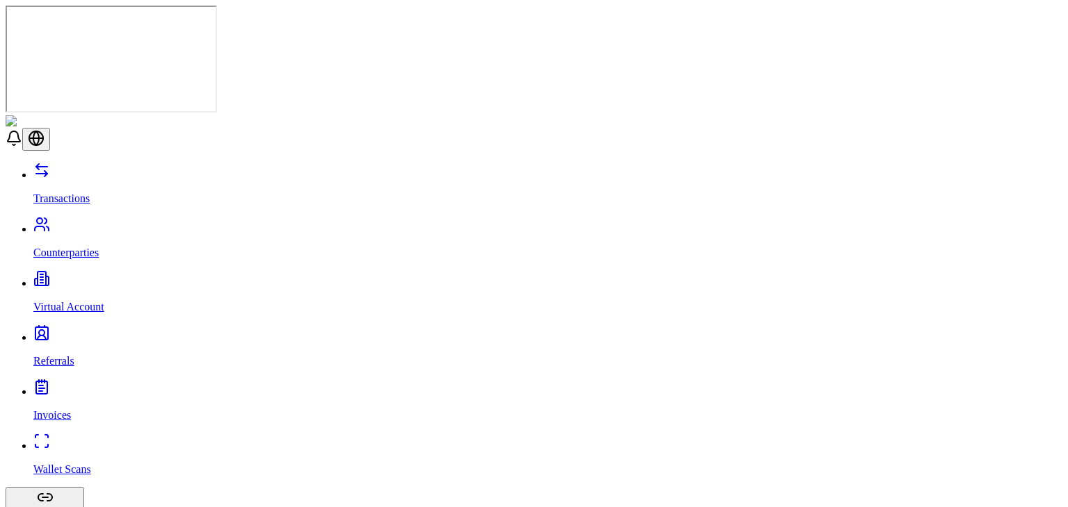
click at [86, 277] on link "Virtual Account" at bounding box center [547, 295] width 1029 height 36
click at [78, 332] on link "Referrals" at bounding box center [547, 350] width 1029 height 36
click at [73, 386] on link "Invoices" at bounding box center [547, 404] width 1029 height 36
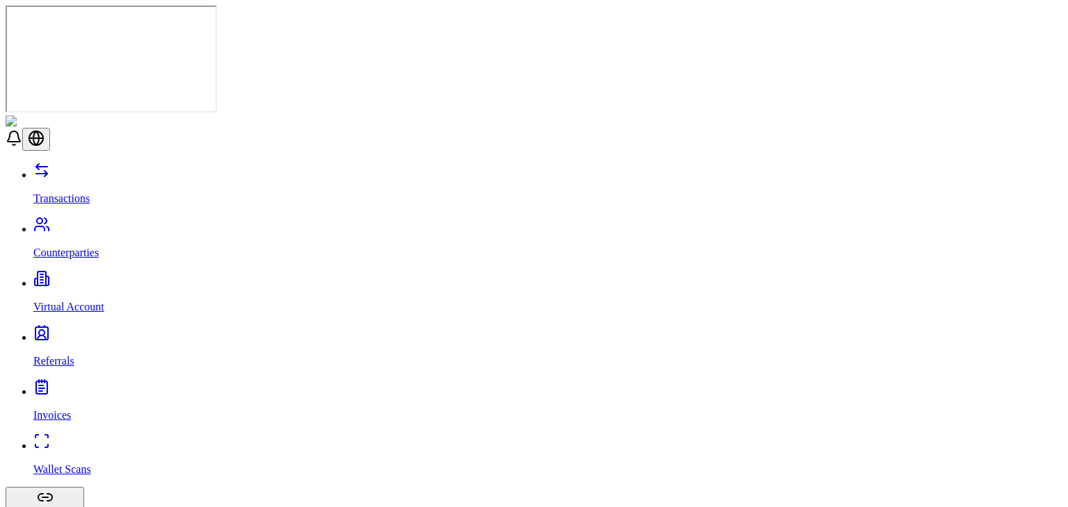
click at [56, 464] on p "Wallet Scans" at bounding box center [547, 470] width 1029 height 13
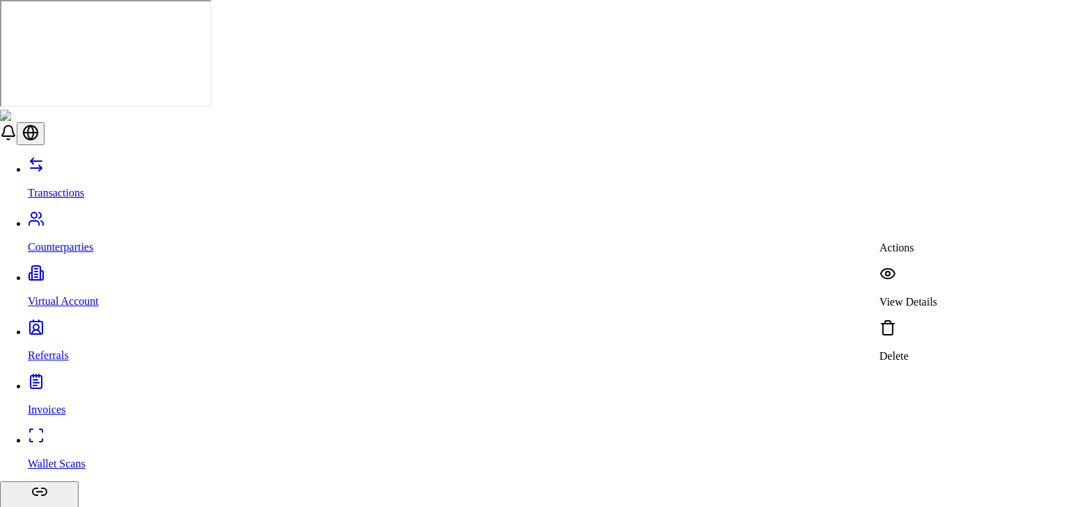
click at [923, 296] on p "View Details" at bounding box center [908, 302] width 58 height 13
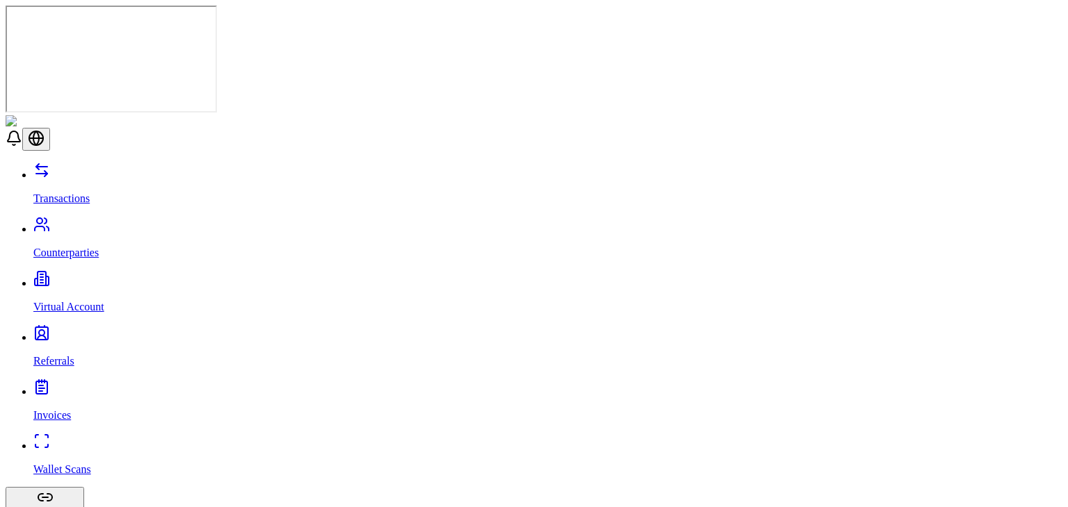
scroll to position [289, 0]
click at [52, 223] on link "Counterparties" at bounding box center [547, 241] width 1029 height 36
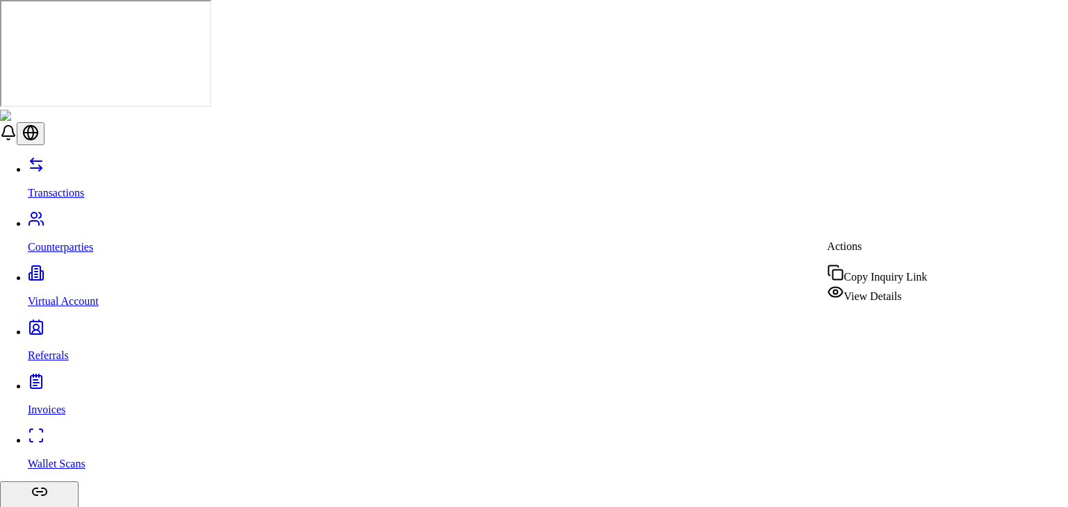
click at [868, 291] on span "View Details" at bounding box center [873, 297] width 58 height 12
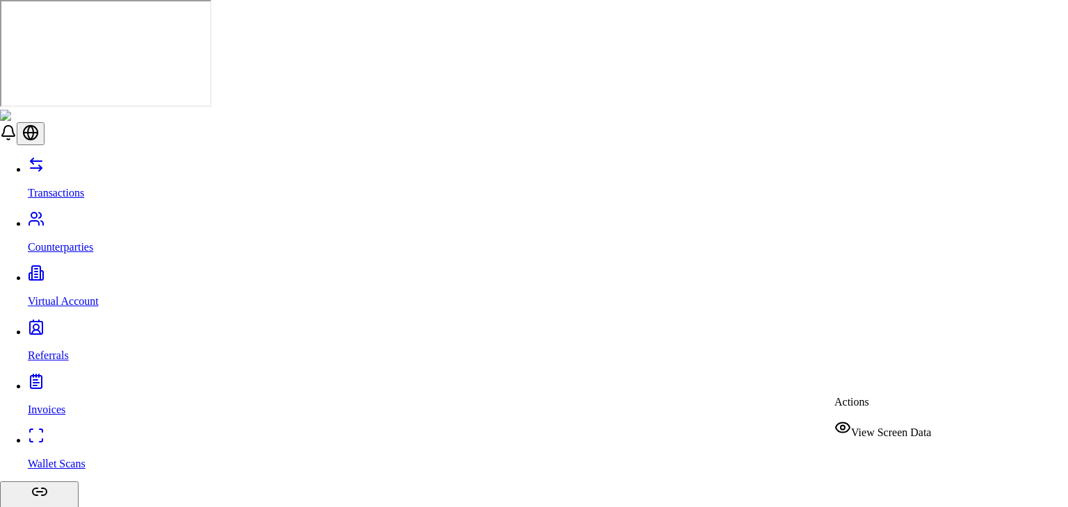
click at [886, 432] on span "View Screen Data" at bounding box center [891, 433] width 80 height 12
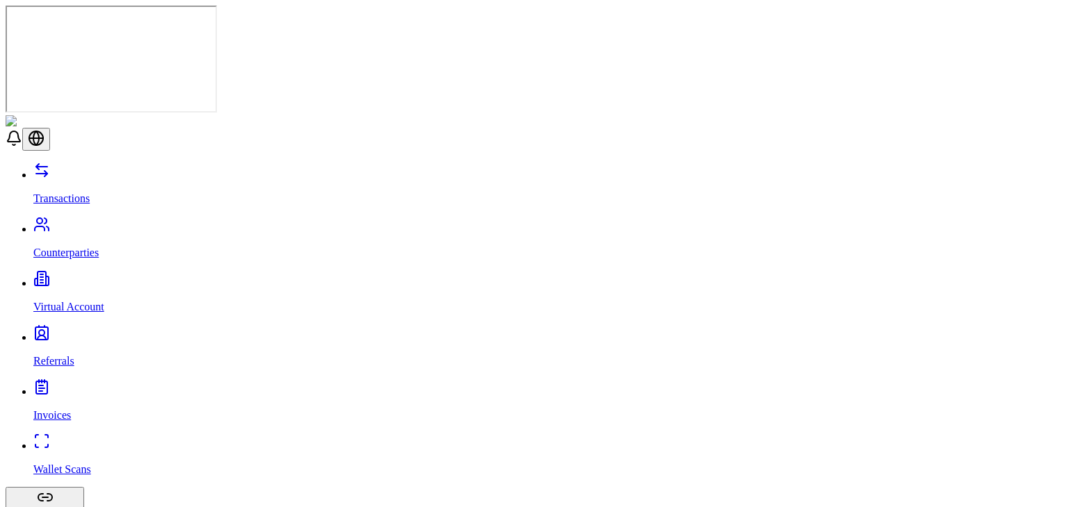
click at [83, 440] on link "Wallet Scans" at bounding box center [547, 458] width 1029 height 36
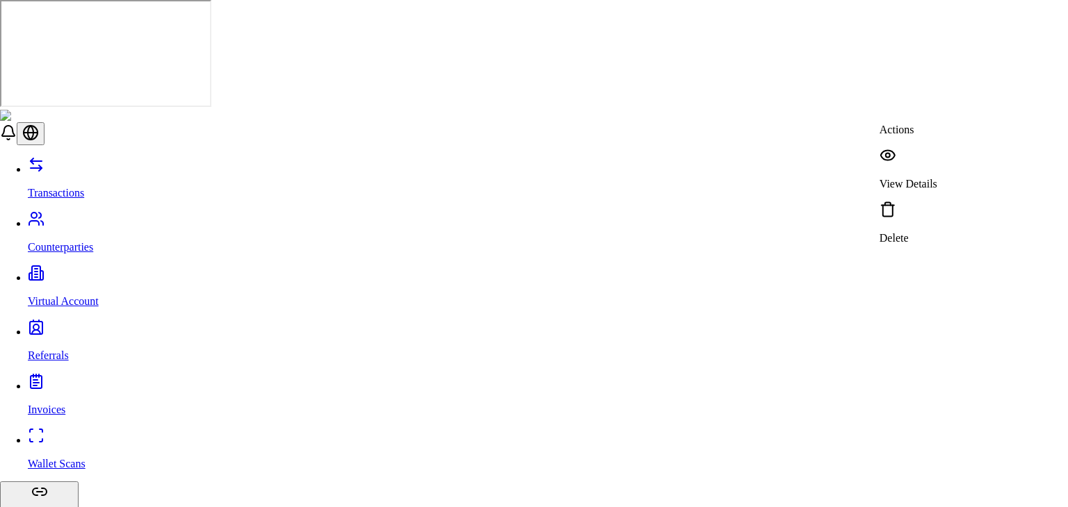
click at [919, 178] on p "View Details" at bounding box center [908, 184] width 58 height 13
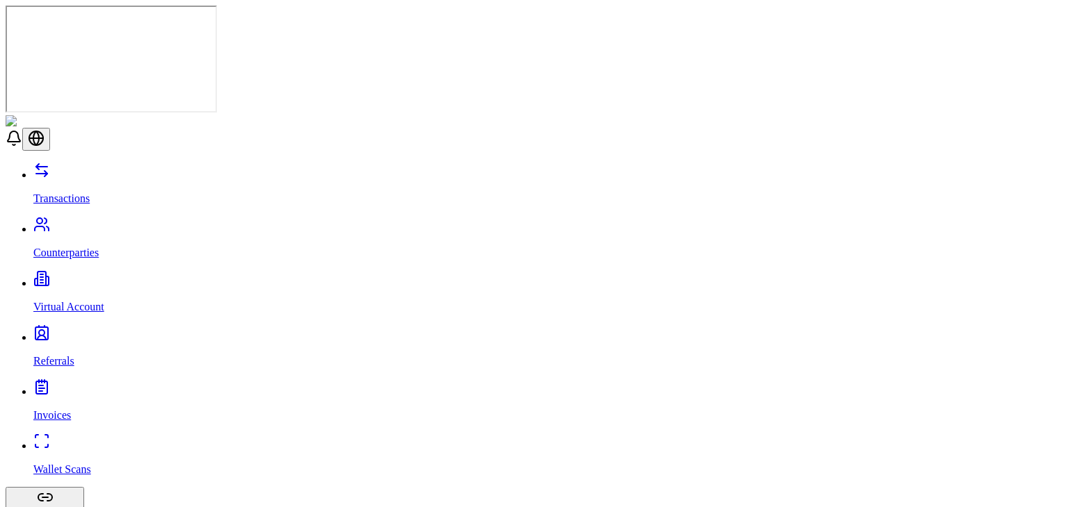
click at [111, 223] on link "Counterparties" at bounding box center [547, 241] width 1029 height 36
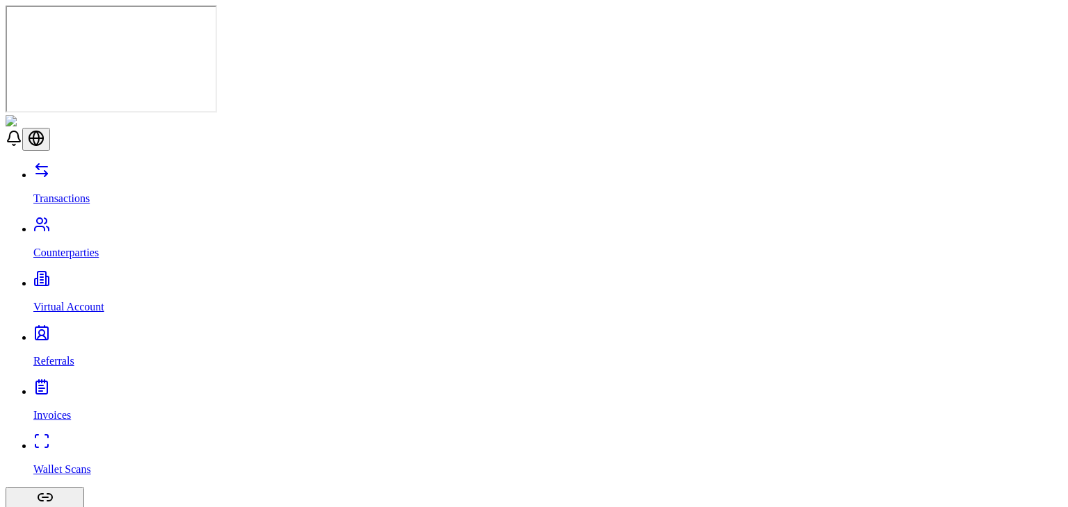
click at [98, 162] on div "Transactions Counterparties Virtual Account Referrals Invoices Wallet Scans Lin…" at bounding box center [534, 475] width 1057 height 626
click at [80, 332] on link "Referrals" at bounding box center [547, 350] width 1029 height 36
click at [95, 440] on link "Wallet Scans" at bounding box center [547, 458] width 1029 height 36
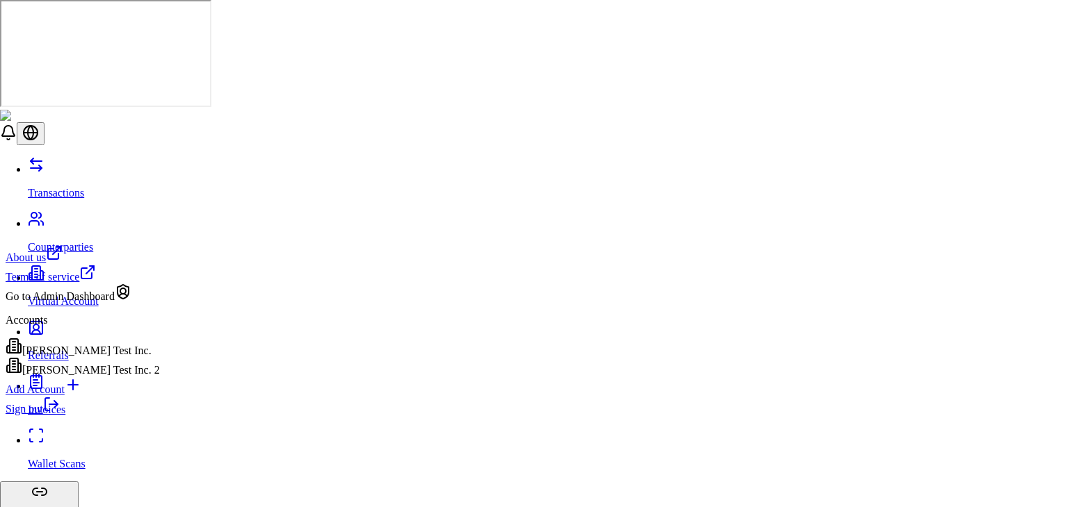
click at [142, 396] on div "Add Account" at bounding box center [83, 386] width 154 height 19
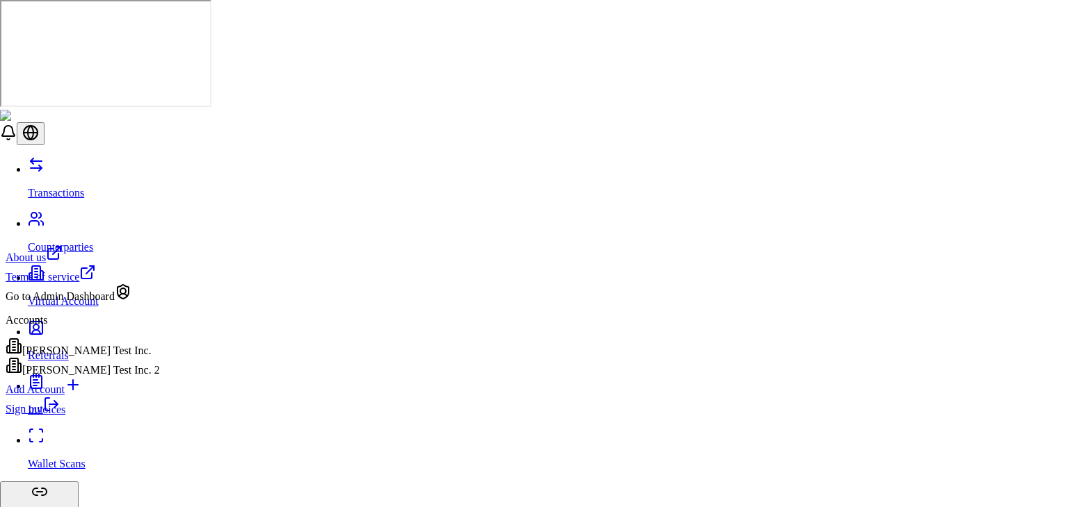
click at [139, 377] on div "Brandon Test Inc. 2" at bounding box center [83, 366] width 154 height 19
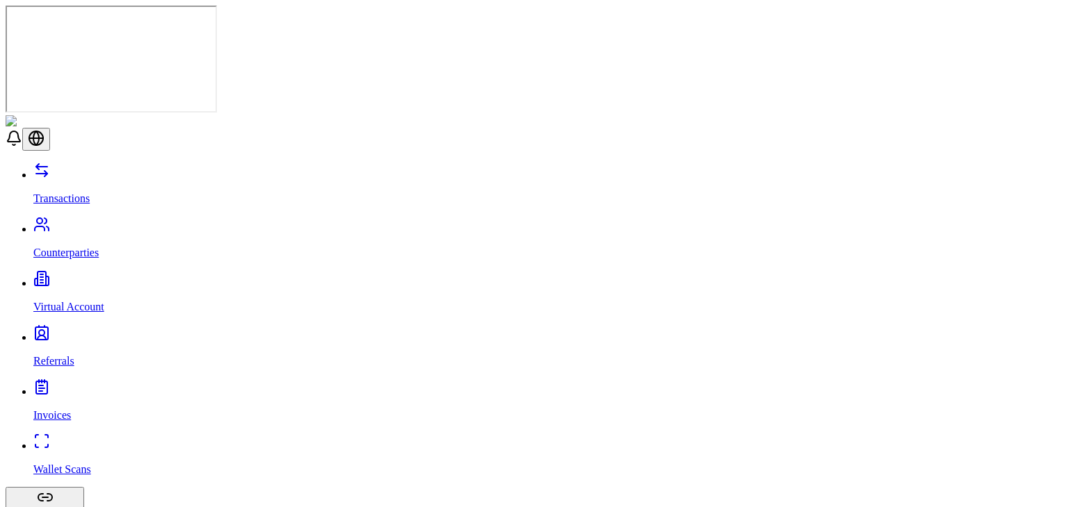
click at [86, 301] on p "Virtual Account" at bounding box center [547, 307] width 1029 height 13
click at [119, 277] on link "Virtual Account" at bounding box center [547, 295] width 1029 height 36
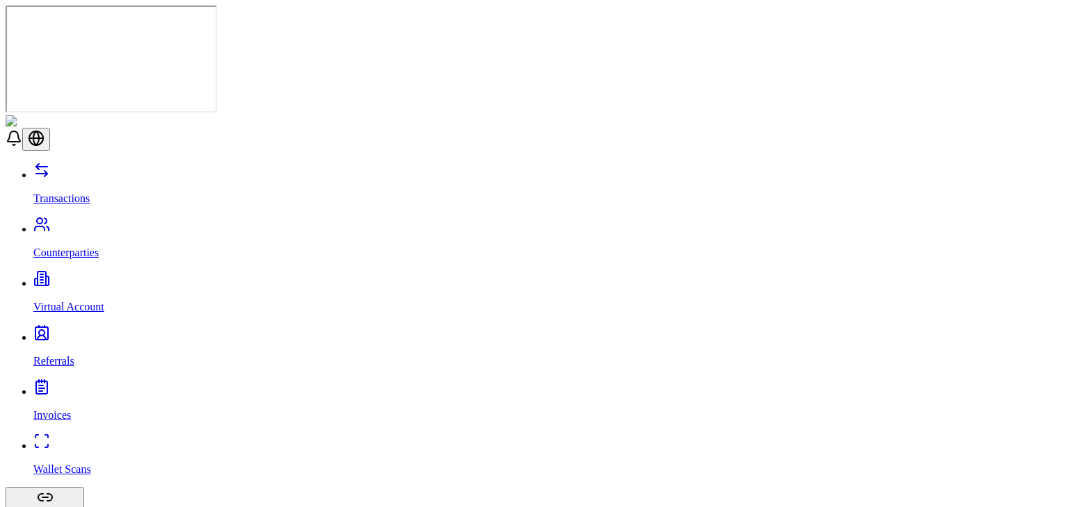
click at [78, 169] on link "Transactions" at bounding box center [547, 187] width 1029 height 36
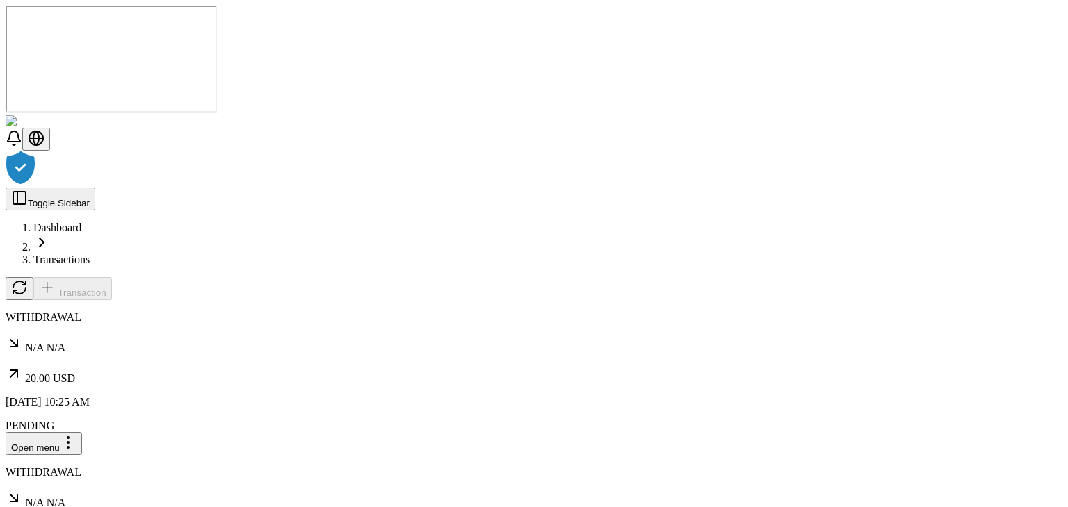
click at [859, 188] on div at bounding box center [534, 169] width 1057 height 37
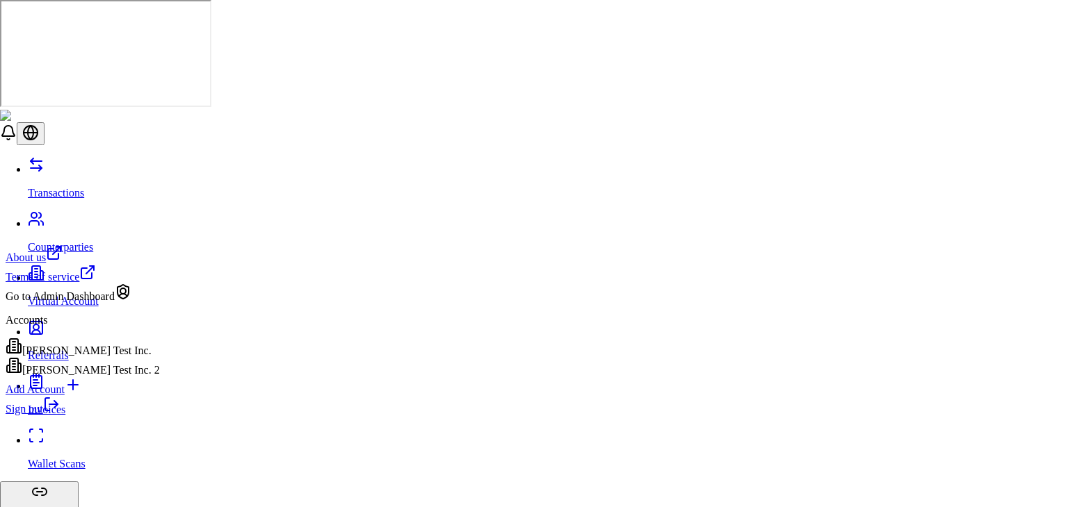
click at [86, 355] on div "[PERSON_NAME] Test Inc." at bounding box center [83, 347] width 154 height 19
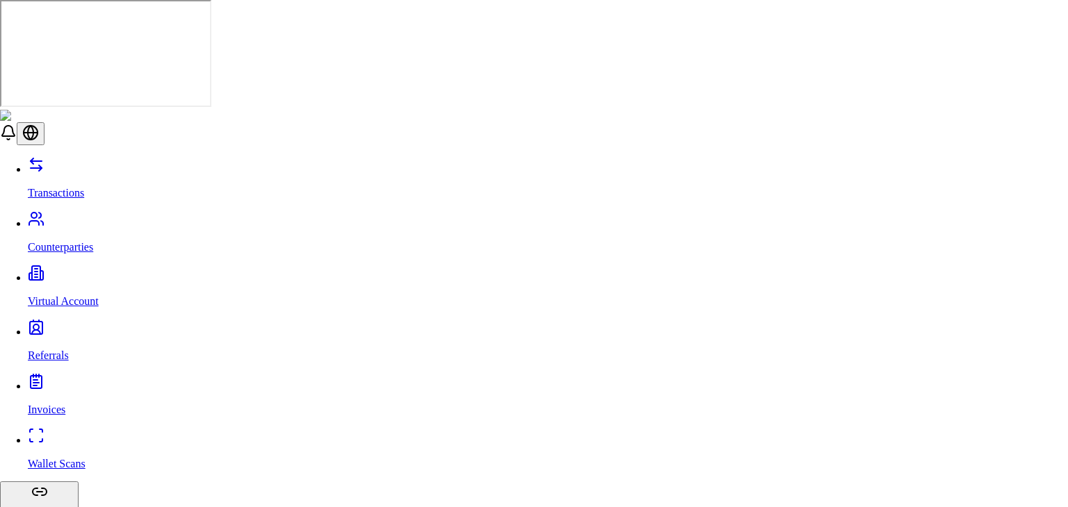
type input "**"
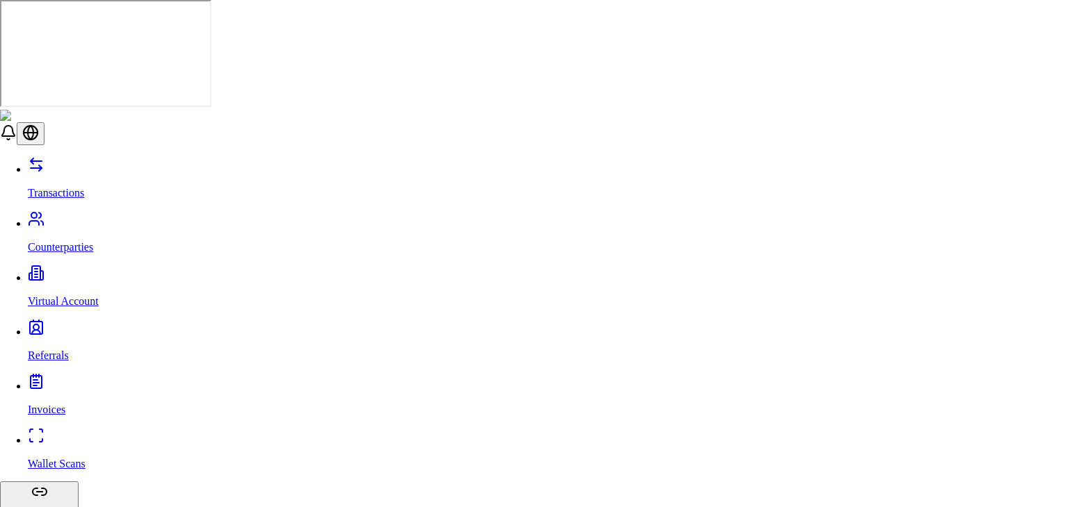
drag, startPoint x: 830, startPoint y: 462, endPoint x: 823, endPoint y: 446, distance: 16.8
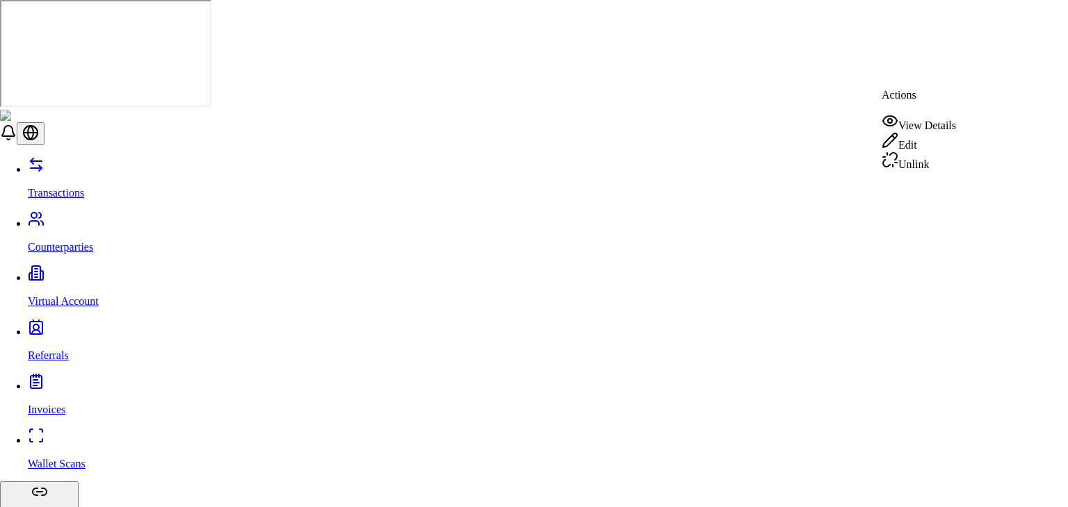
drag, startPoint x: 927, startPoint y: 156, endPoint x: 917, endPoint y: 163, distance: 12.5
click at [917, 163] on div "Unlink" at bounding box center [919, 161] width 74 height 19
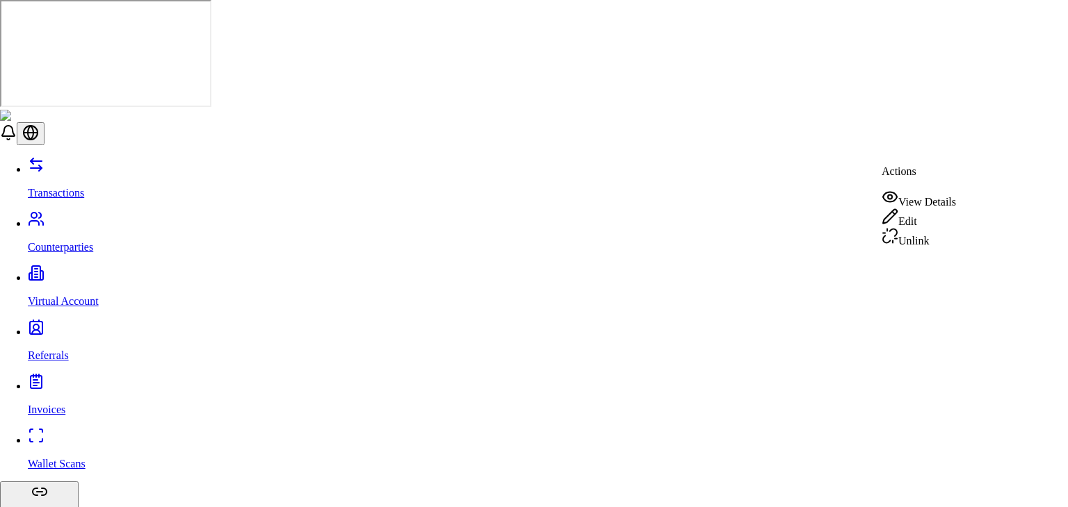
click at [947, 241] on div "Unlink" at bounding box center [919, 237] width 74 height 19
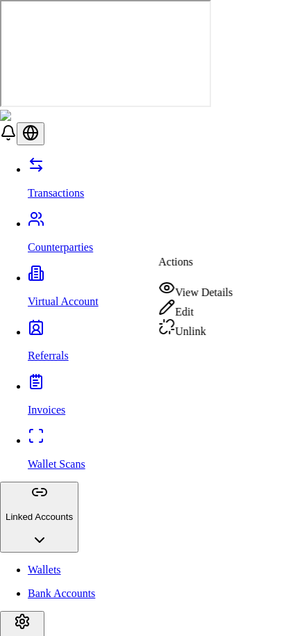
click at [181, 334] on div "Unlink" at bounding box center [196, 327] width 74 height 19
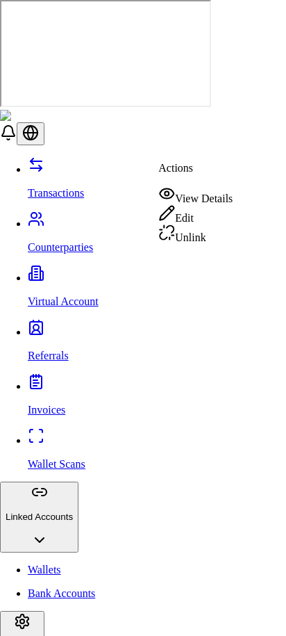
click at [189, 236] on div "Unlink" at bounding box center [196, 234] width 74 height 19
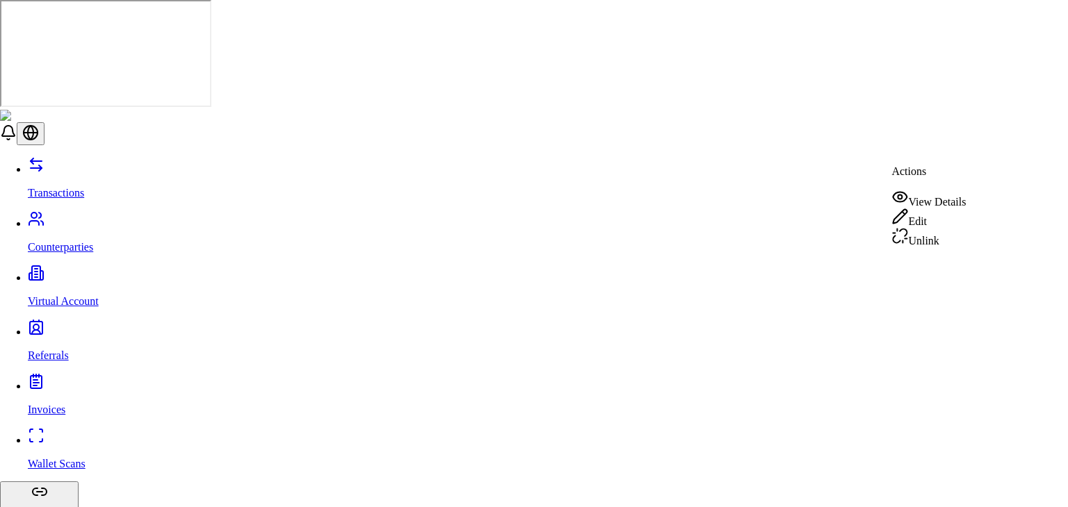
click at [941, 225] on div "Edit" at bounding box center [928, 218] width 74 height 19
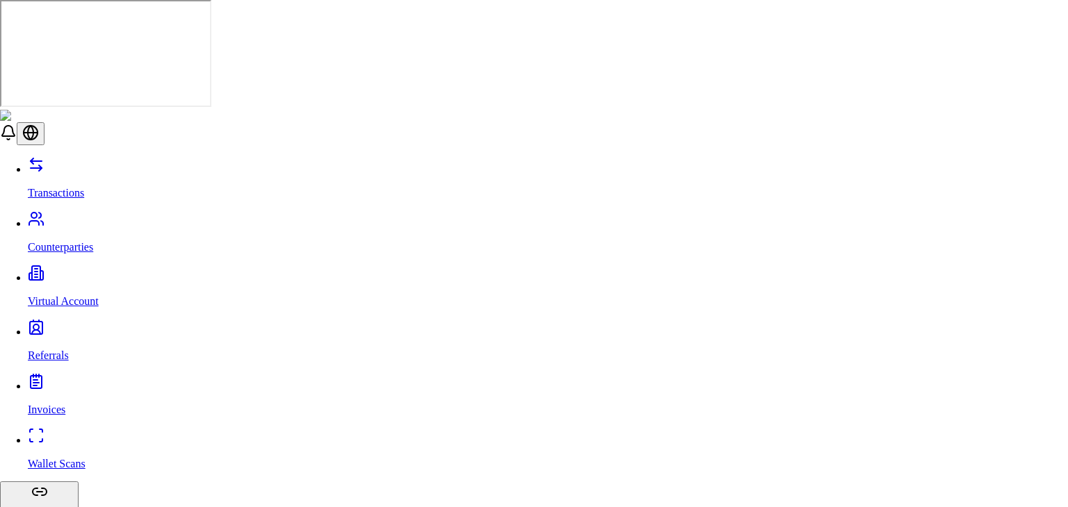
drag, startPoint x: 417, startPoint y: 156, endPoint x: 316, endPoint y: 151, distance: 101.0
type input "*"
drag, startPoint x: 428, startPoint y: 151, endPoint x: 391, endPoint y: 151, distance: 36.2
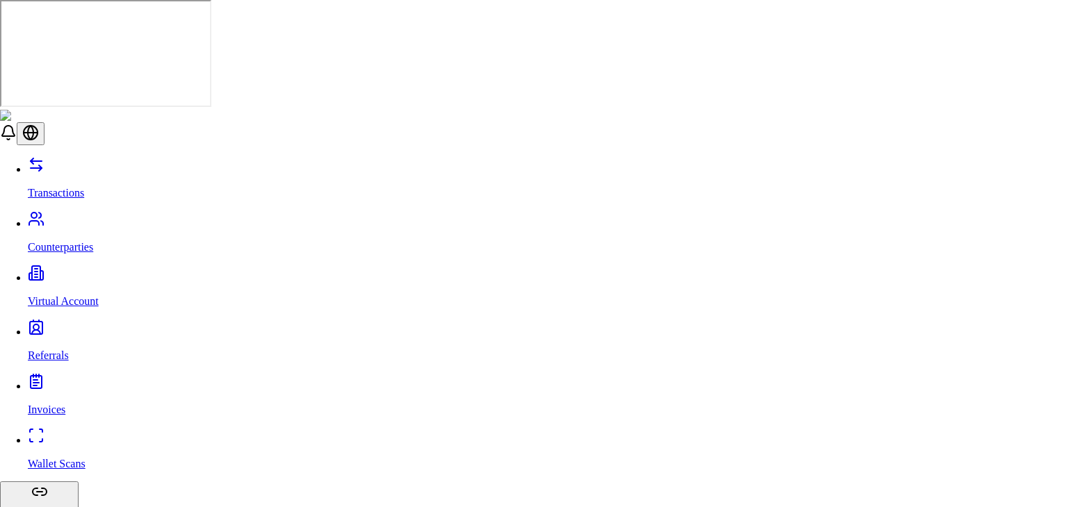
type input "**********"
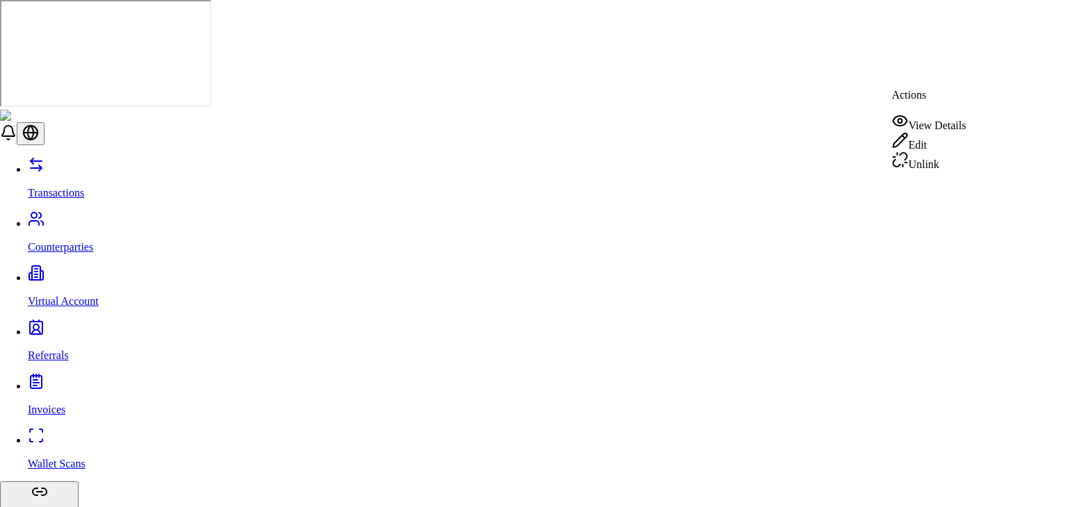
click at [951, 141] on div "Edit" at bounding box center [928, 141] width 74 height 19
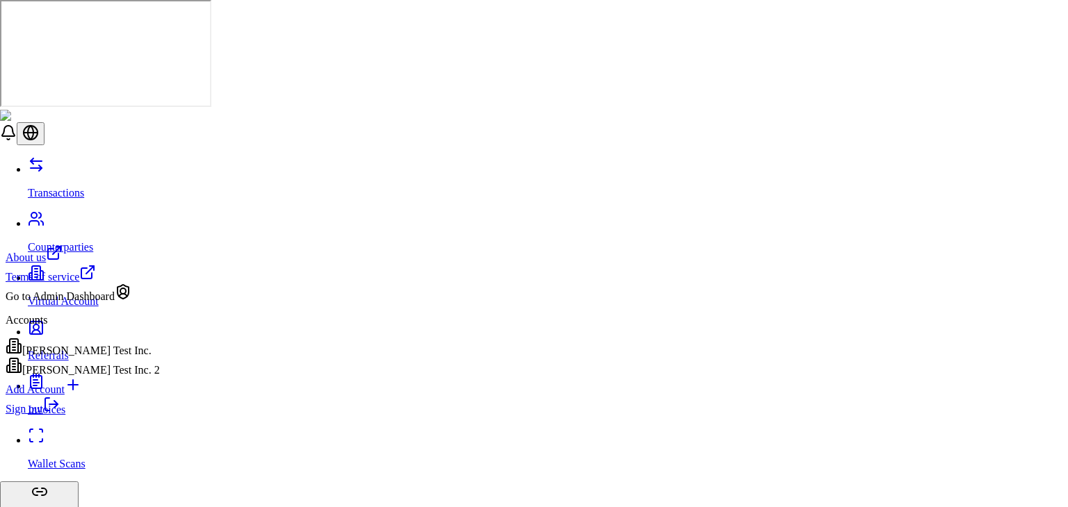
click at [60, 415] on link "Sign out" at bounding box center [33, 409] width 54 height 12
